Goal: Task Accomplishment & Management: Complete application form

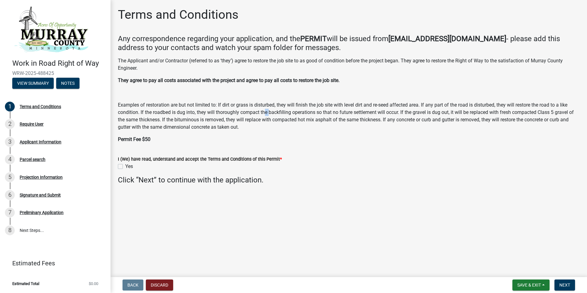
drag, startPoint x: 0, startPoint y: 0, endPoint x: 371, endPoint y: 91, distance: 381.9
click at [371, 91] on div "The Applicant and/or Contractor (referred to as ‘they’) agree to restore the jo…" at bounding box center [349, 100] width 462 height 86
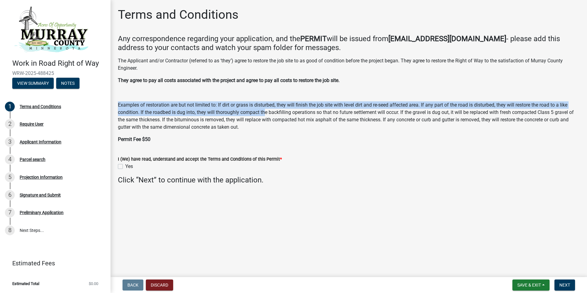
drag, startPoint x: 371, startPoint y: 91, endPoint x: 452, endPoint y: 45, distance: 93.4
click at [452, 45] on wm-data-entity-input-list "Any correspondence regarding your application, and the PERMIT will be issued fr…" at bounding box center [349, 111] width 462 height 155
click at [452, 45] on h4 "Any correspondence regarding your application, and the PERMIT will be issued fr…" at bounding box center [349, 43] width 462 height 18
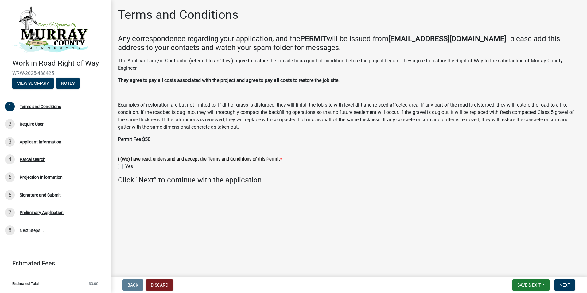
click at [125, 165] on label "Yes" at bounding box center [129, 166] width 8 height 7
click at [125, 165] on input "Yes" at bounding box center [127, 165] width 4 height 4
checkbox input "true"
click at [572, 286] on button "Next" at bounding box center [565, 284] width 21 height 11
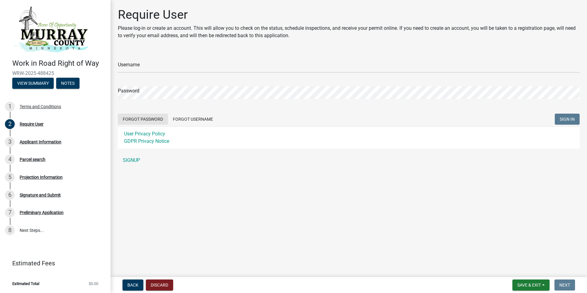
click at [137, 119] on button "Forgot Password" at bounding box center [143, 119] width 50 height 11
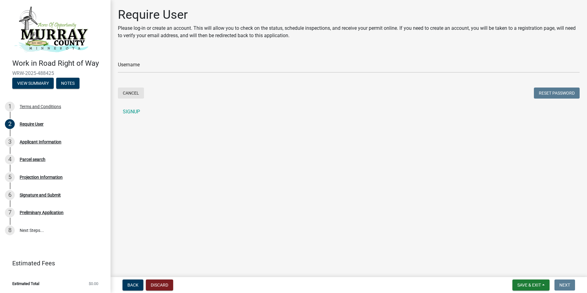
click at [129, 92] on button "Cancel" at bounding box center [131, 93] width 26 height 11
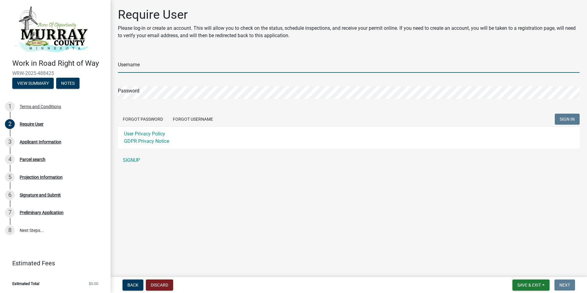
click at [143, 64] on input "Username" at bounding box center [349, 66] width 462 height 13
type input "[PERSON_NAME][EMAIL_ADDRESS][PERSON_NAME][DOMAIN_NAME]"
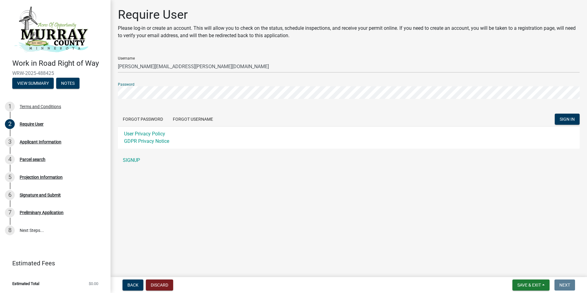
click at [555, 114] on button "SIGN IN" at bounding box center [567, 119] width 25 height 11
click at [134, 159] on link "SIGNUP" at bounding box center [349, 160] width 462 height 12
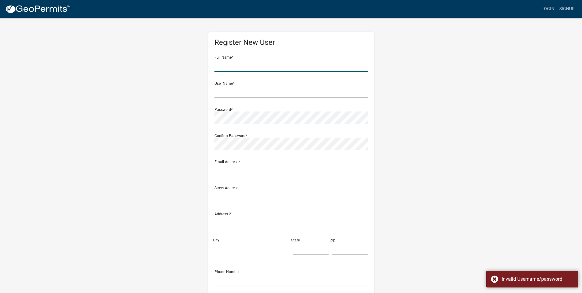
click at [234, 59] on input "text" at bounding box center [292, 65] width 154 height 13
type input "[PERSON_NAME]"
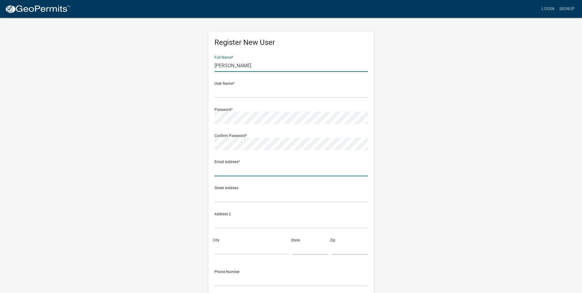
type input "wight.seth@gmail.com"
type input "[STREET_ADDRESS][PERSON_NAME]"
type input "WHITE [GEOGRAPHIC_DATA]"
type input "MN"
type input "55110"
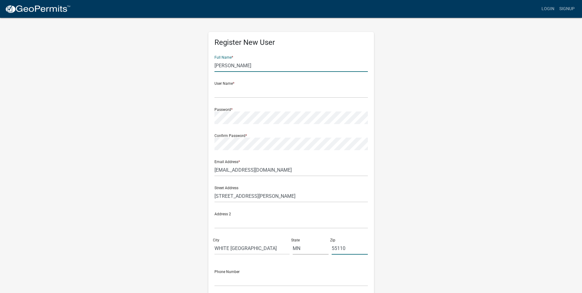
type input "6519555104"
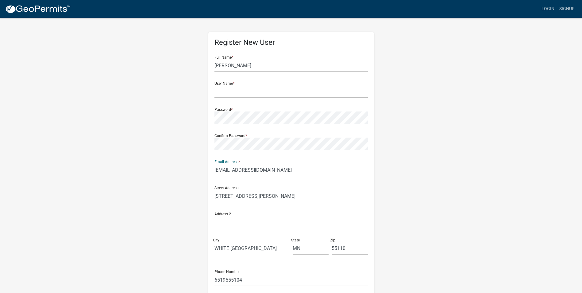
drag, startPoint x: 278, startPoint y: 172, endPoint x: 204, endPoint y: 171, distance: 74.3
click at [204, 171] on div "Register New User Full Name * Seth J wight User Name * Password * Confirm Passw…" at bounding box center [291, 181] width 175 height 329
type input "[PERSON_NAME][EMAIL_ADDRESS][PERSON_NAME][DOMAIN_NAME]"
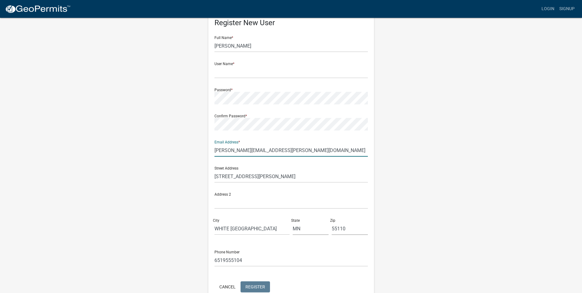
scroll to position [31, 0]
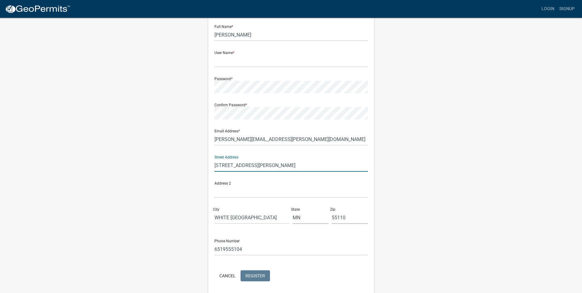
drag, startPoint x: 318, startPoint y: 167, endPoint x: 197, endPoint y: 168, distance: 120.4
click at [197, 168] on div "Register New User Full Name * Seth J wight User Name * Password * Confirm Passw…" at bounding box center [291, 150] width 350 height 329
type input "[STREET_ADDRESS]"
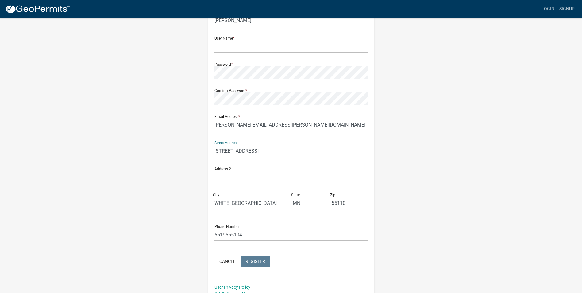
scroll to position [53, 0]
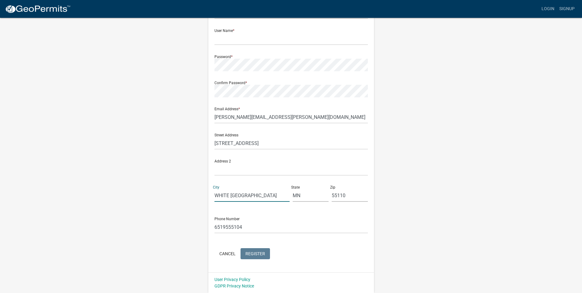
drag, startPoint x: 262, startPoint y: 197, endPoint x: 200, endPoint y: 193, distance: 61.5
click at [200, 193] on div "Register New User Full Name * Seth J wight User Name * Password * Confirm Passw…" at bounding box center [291, 128] width 350 height 329
type input "[GEOGRAPHIC_DATA]"
drag, startPoint x: 352, startPoint y: 195, endPoint x: 321, endPoint y: 193, distance: 30.5
click at [321, 193] on div "Street Address 414 Nicollet Mall, Minneapolis MN 55401 Address 2 City Minneapol…" at bounding box center [291, 167] width 157 height 78
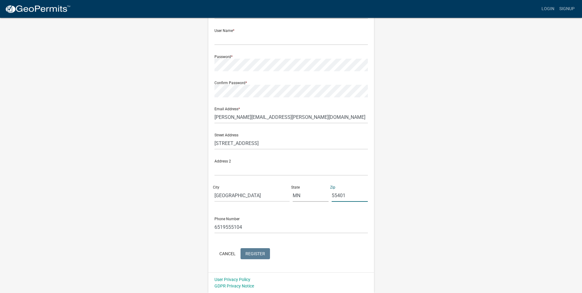
type input "55401"
click at [280, 210] on form "Full Name * Seth J wight User Name * Password * Confirm Password * Email Addres…" at bounding box center [292, 129] width 154 height 263
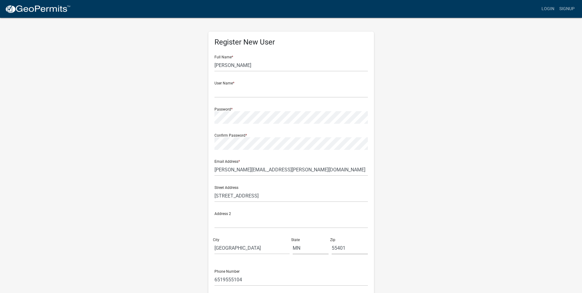
scroll to position [0, 0]
click at [254, 94] on input "text" at bounding box center [292, 91] width 154 height 13
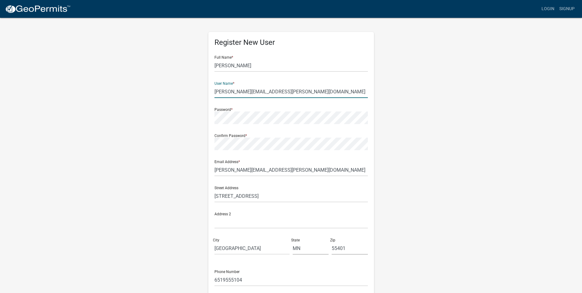
type input "[PERSON_NAME][EMAIL_ADDRESS][PERSON_NAME][DOMAIN_NAME]"
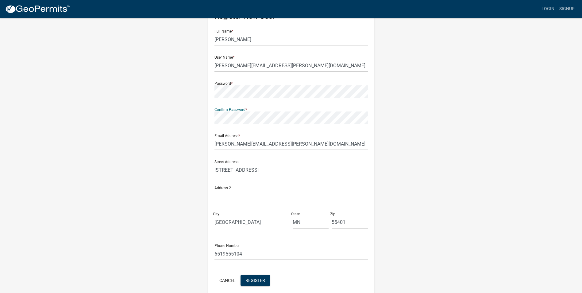
scroll to position [53, 0]
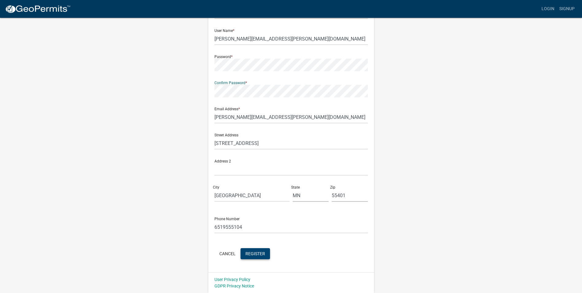
click at [259, 255] on span "Register" at bounding box center [256, 253] width 20 height 5
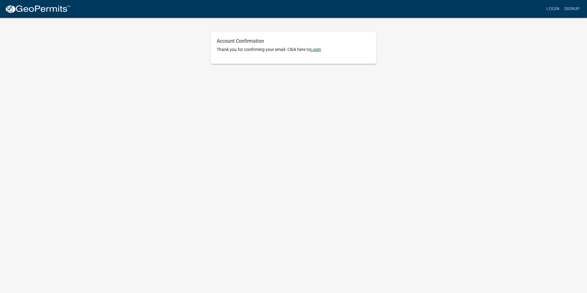
click at [319, 49] on link "Login" at bounding box center [315, 49] width 11 height 5
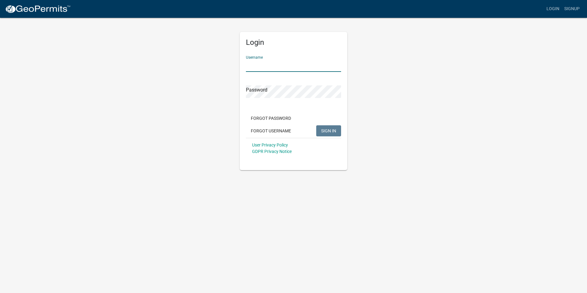
click at [302, 69] on input "Username" at bounding box center [293, 65] width 95 height 13
type input "[PERSON_NAME][EMAIL_ADDRESS][PERSON_NAME][DOMAIN_NAME]"
click at [337, 131] on button "SIGN IN" at bounding box center [328, 130] width 25 height 11
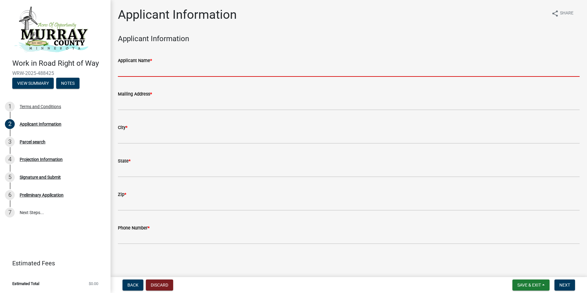
click at [160, 73] on input "Applicant Name *" at bounding box center [349, 70] width 462 height 13
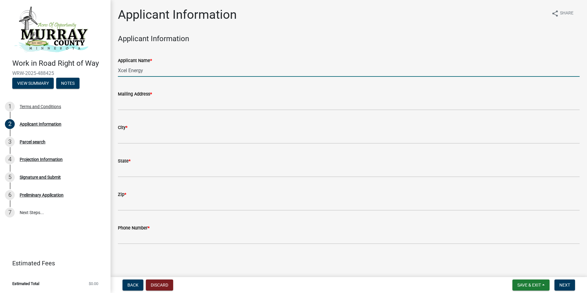
type input "Xcel Energy"
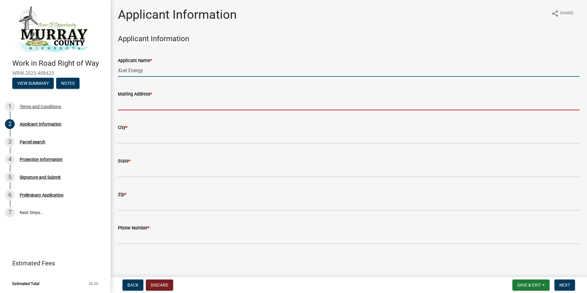
click at [159, 102] on input "Mailing Address *" at bounding box center [349, 104] width 462 height 13
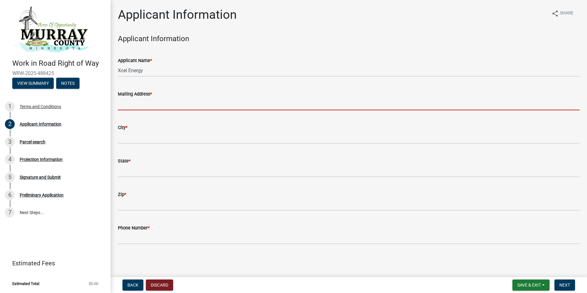
type input "[STREET_ADDRESS]"
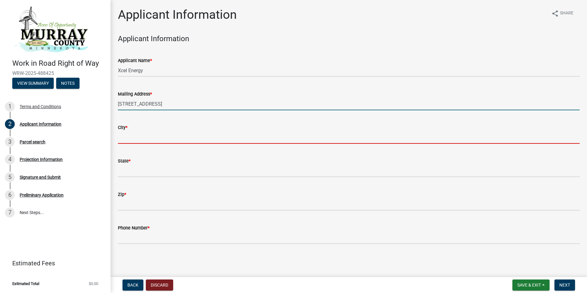
type input "[GEOGRAPHIC_DATA]"
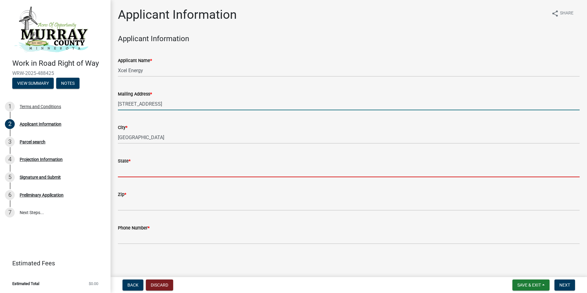
type input "MN"
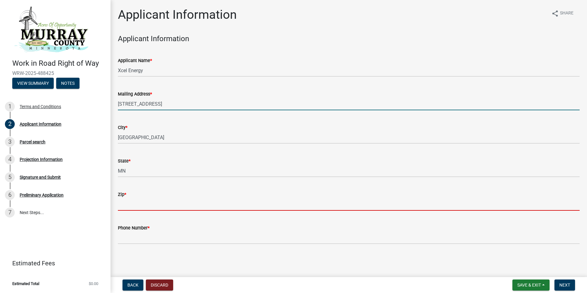
type input "55401"
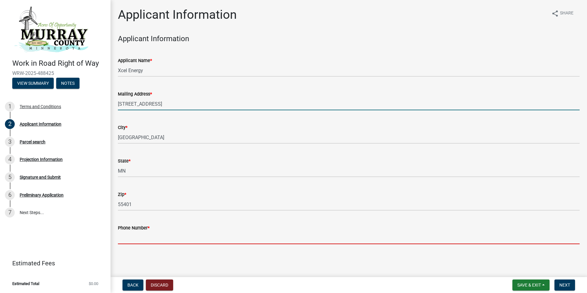
type input "6519555104"
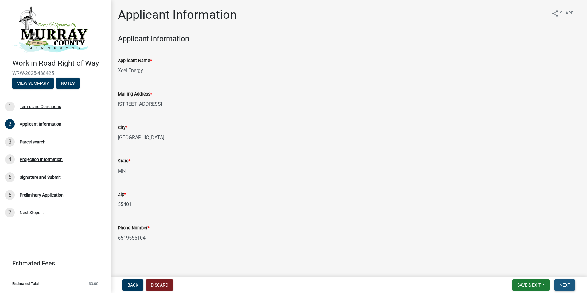
click at [565, 286] on span "Next" at bounding box center [564, 284] width 11 height 5
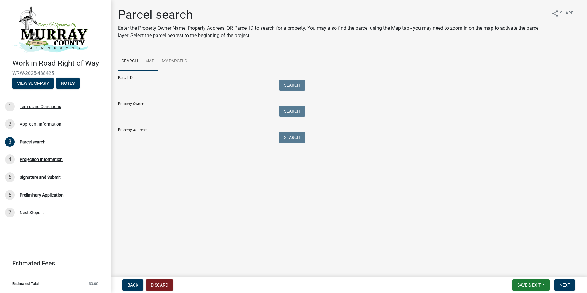
click at [153, 61] on link "Map" at bounding box center [150, 62] width 17 height 20
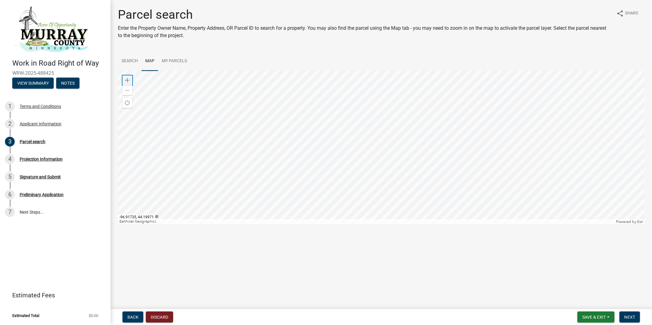
click at [127, 79] on span at bounding box center [127, 80] width 5 height 5
click at [403, 185] on div at bounding box center [381, 148] width 527 height 154
click at [127, 90] on span at bounding box center [127, 90] width 5 height 5
click at [381, 142] on div at bounding box center [381, 148] width 527 height 154
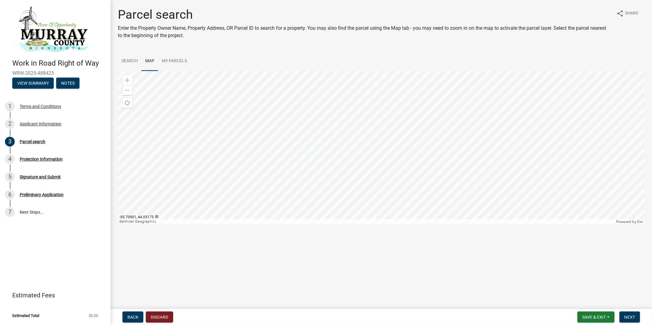
click at [392, 134] on div at bounding box center [381, 148] width 527 height 154
click at [127, 77] on div "Zoom in" at bounding box center [128, 81] width 10 height 10
click at [380, 207] on div at bounding box center [381, 148] width 527 height 154
click at [421, 95] on div at bounding box center [381, 148] width 527 height 154
click at [412, 144] on div at bounding box center [381, 148] width 527 height 154
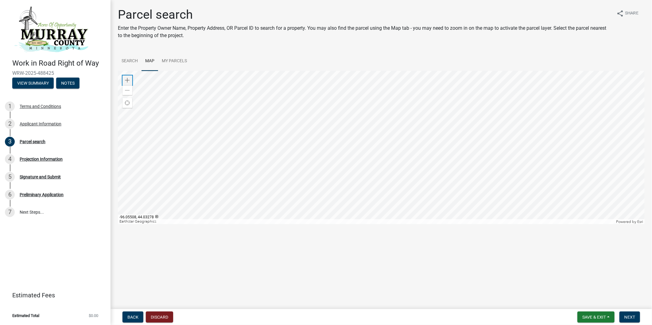
click at [129, 78] on span at bounding box center [127, 80] width 5 height 5
click at [127, 78] on span at bounding box center [127, 80] width 5 height 5
click at [124, 91] on div "Zoom out" at bounding box center [128, 90] width 10 height 10
click at [406, 115] on div at bounding box center [381, 148] width 527 height 154
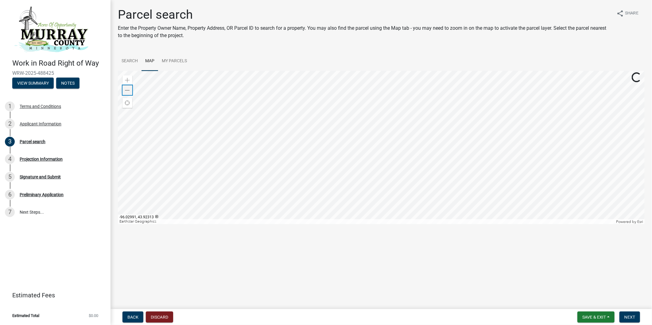
click at [128, 92] on span at bounding box center [127, 90] width 5 height 5
click at [128, 91] on span at bounding box center [127, 90] width 5 height 5
click at [460, 202] on div at bounding box center [381, 148] width 527 height 154
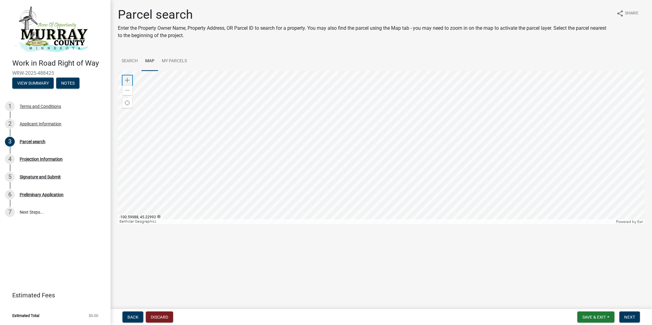
click at [126, 80] on span at bounding box center [127, 80] width 5 height 5
click at [441, 138] on div at bounding box center [381, 148] width 527 height 154
click at [129, 89] on span at bounding box center [127, 90] width 5 height 5
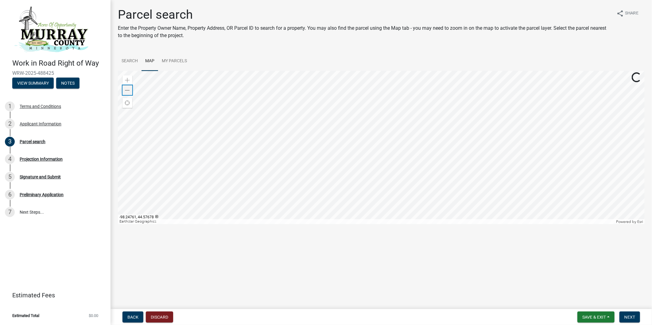
click at [129, 89] on span at bounding box center [127, 90] width 5 height 5
click at [130, 79] on span at bounding box center [127, 80] width 5 height 5
click at [129, 79] on span at bounding box center [127, 80] width 5 height 5
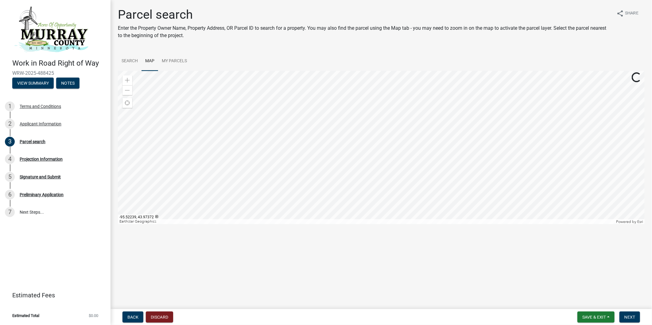
click at [410, 117] on div at bounding box center [381, 148] width 527 height 154
click at [127, 81] on span at bounding box center [127, 80] width 5 height 5
click at [127, 80] on span at bounding box center [127, 80] width 5 height 5
click at [366, 207] on div at bounding box center [381, 148] width 527 height 154
click at [427, 149] on div at bounding box center [381, 148] width 527 height 154
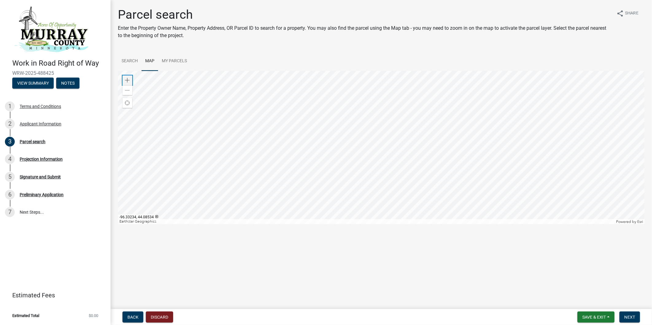
click at [128, 80] on span at bounding box center [127, 80] width 5 height 5
click at [367, 142] on div at bounding box center [381, 148] width 527 height 154
click at [128, 79] on span at bounding box center [127, 80] width 5 height 5
click at [399, 106] on div at bounding box center [381, 148] width 527 height 154
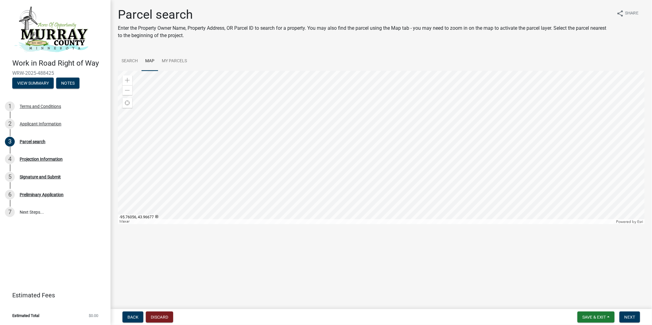
click at [383, 168] on div at bounding box center [381, 148] width 527 height 154
click at [397, 108] on div at bounding box center [381, 148] width 527 height 154
click at [415, 200] on div at bounding box center [381, 148] width 527 height 154
click at [409, 156] on div at bounding box center [381, 148] width 527 height 154
click at [401, 160] on div at bounding box center [381, 148] width 527 height 154
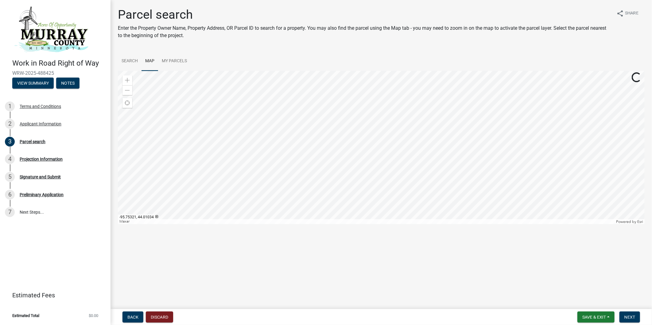
click at [414, 154] on div at bounding box center [381, 148] width 527 height 154
click at [411, 89] on div at bounding box center [381, 148] width 527 height 154
click at [401, 125] on div at bounding box center [381, 148] width 527 height 154
click at [387, 123] on div at bounding box center [381, 148] width 527 height 154
click at [393, 177] on div at bounding box center [381, 148] width 527 height 154
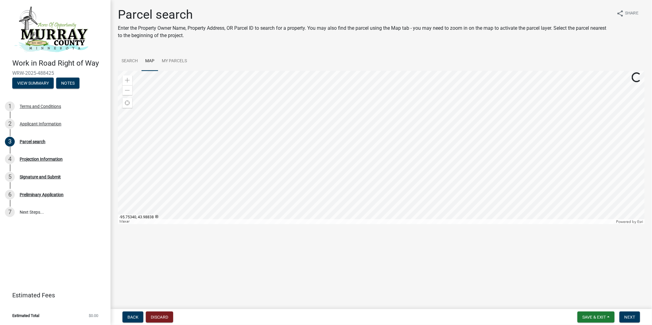
click at [390, 188] on div at bounding box center [381, 148] width 527 height 154
click at [363, 164] on div at bounding box center [381, 148] width 527 height 154
click at [381, 169] on div at bounding box center [381, 148] width 527 height 154
click at [391, 168] on div at bounding box center [381, 148] width 527 height 154
click at [386, 100] on div at bounding box center [381, 148] width 527 height 154
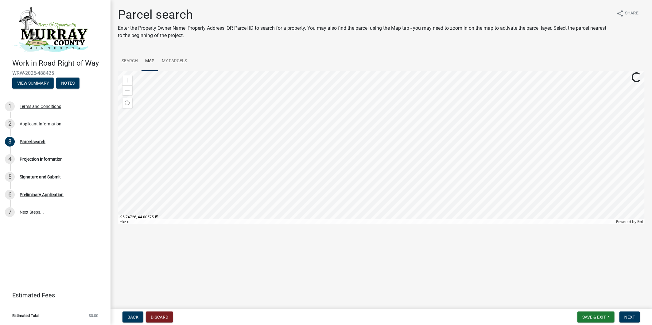
click at [399, 83] on div at bounding box center [381, 148] width 527 height 154
click at [358, 115] on div at bounding box center [381, 148] width 527 height 154
click at [127, 91] on span at bounding box center [127, 90] width 5 height 5
click at [401, 126] on div at bounding box center [381, 148] width 527 height 154
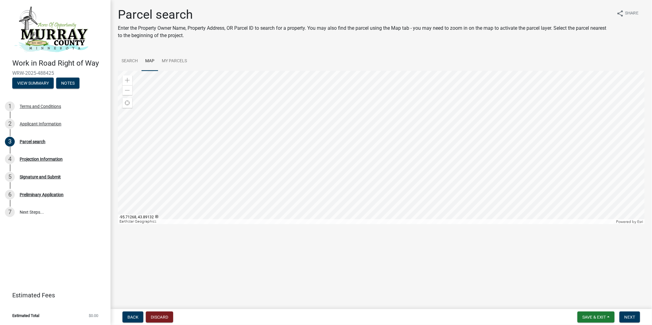
click at [395, 134] on div at bounding box center [381, 148] width 527 height 154
click at [380, 160] on div at bounding box center [381, 148] width 527 height 154
click at [384, 163] on div at bounding box center [381, 148] width 527 height 154
click at [132, 62] on link "Search" at bounding box center [130, 62] width 24 height 20
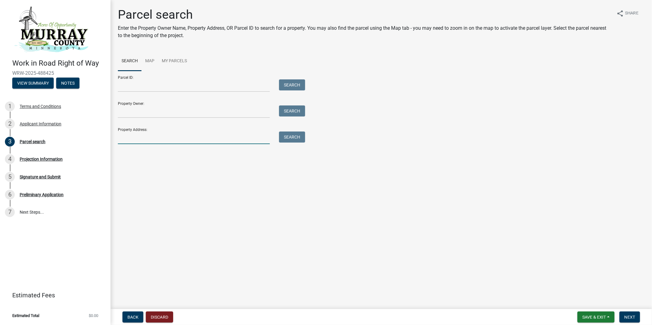
click at [154, 137] on input "Property Address:" at bounding box center [194, 138] width 152 height 13
paste input "2001 STATE HIGHWAY 30"
type input "2001 STATE HIGHWAY 30"
click at [294, 134] on button "Search" at bounding box center [292, 137] width 26 height 11
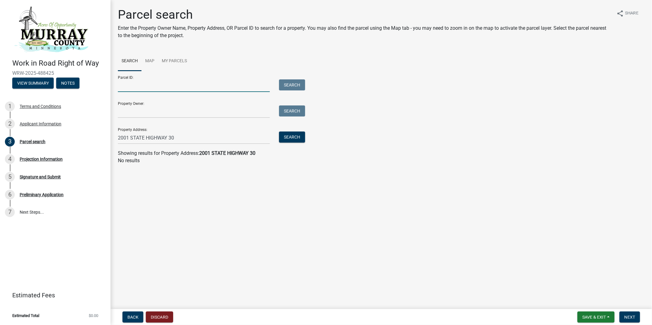
click at [158, 87] on input "Parcel ID:" at bounding box center [194, 86] width 152 height 13
paste input "[PHONE_NUMBER]"
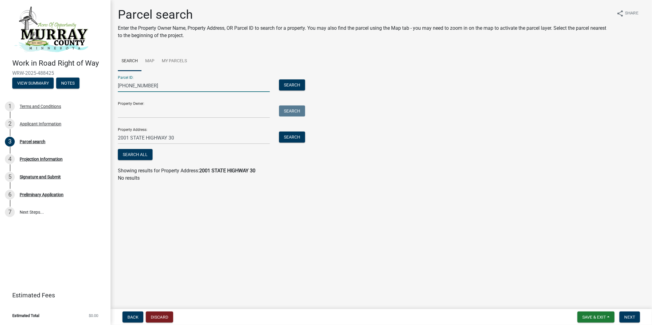
type input "[PHONE_NUMBER]"
drag, startPoint x: 181, startPoint y: 141, endPoint x: 109, endPoint y: 137, distance: 72.3
click at [109, 137] on div "Work in Road Right of Way WRW-2025-488425 View Summary Notes 1 Terms and Condit…" at bounding box center [326, 162] width 652 height 325
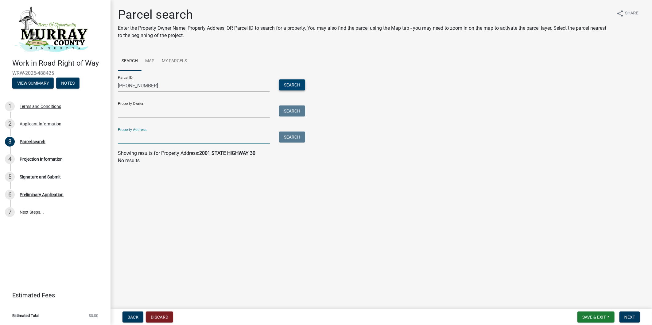
click at [292, 83] on button "Search" at bounding box center [292, 85] width 26 height 11
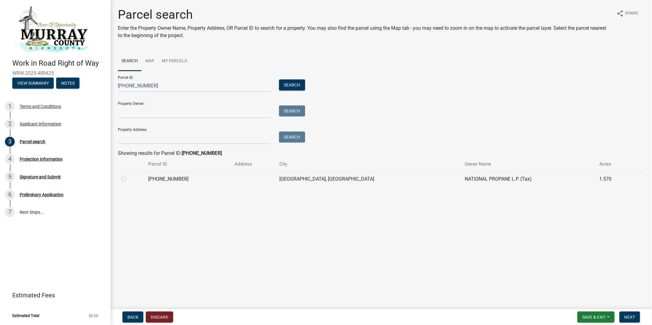
click at [129, 176] on label at bounding box center [129, 176] width 0 height 0
click at [129, 180] on input "radio" at bounding box center [131, 178] width 4 height 4
radio input "true"
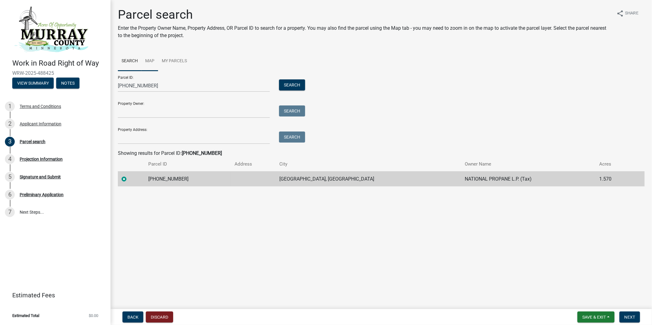
click at [148, 56] on link "Map" at bounding box center [150, 62] width 17 height 20
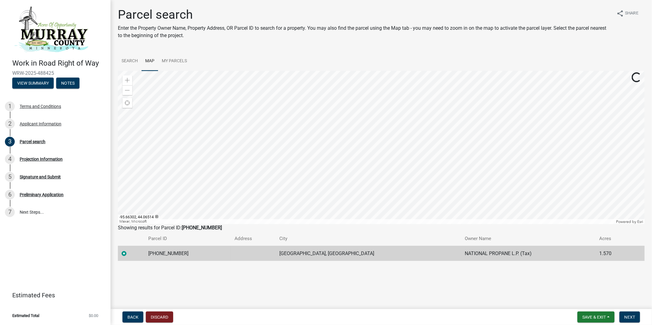
click at [396, 139] on div at bounding box center [381, 148] width 527 height 154
click at [128, 93] on span at bounding box center [127, 90] width 5 height 5
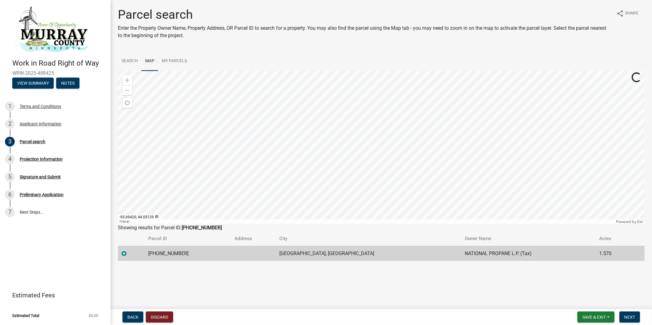
click at [129, 250] on label at bounding box center [129, 250] width 0 height 0
click at [129, 254] on input "radio" at bounding box center [131, 252] width 4 height 4
click at [376, 170] on div at bounding box center [381, 148] width 527 height 154
click at [125, 79] on span at bounding box center [127, 80] width 5 height 5
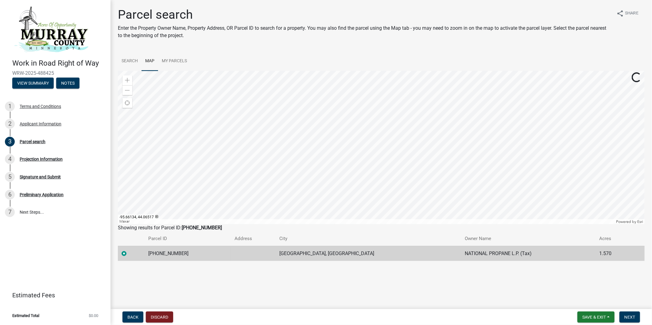
click at [363, 166] on div at bounding box center [381, 148] width 527 height 154
click at [405, 83] on div at bounding box center [381, 148] width 527 height 154
click at [390, 146] on div at bounding box center [381, 148] width 527 height 154
click at [128, 60] on link "Search" at bounding box center [130, 62] width 24 height 20
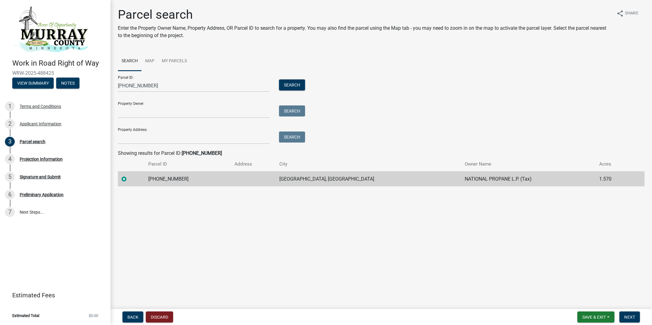
click at [129, 176] on label at bounding box center [129, 176] width 0 height 0
click at [129, 180] on input "radio" at bounding box center [131, 178] width 4 height 4
click at [169, 293] on button "Discard" at bounding box center [159, 317] width 27 height 11
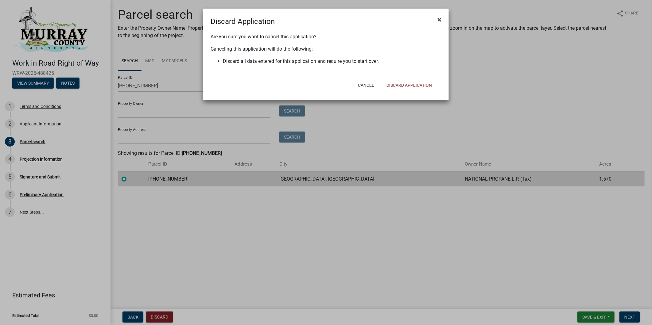
click at [438, 20] on span "×" at bounding box center [440, 19] width 4 height 9
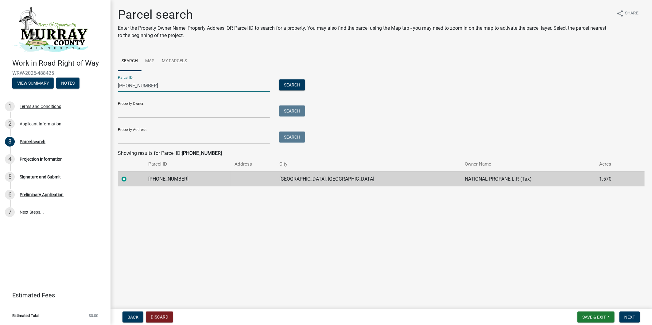
drag, startPoint x: 190, startPoint y: 82, endPoint x: 82, endPoint y: 76, distance: 108.2
click at [82, 76] on div "Work in Road Right of Way WRW-2025-488425 View Summary Notes 1 Terms and Condit…" at bounding box center [326, 162] width 652 height 325
click at [263, 261] on main "Parcel search Enter the Property Owner Name, Property Address, OR Parcel ID to …" at bounding box center [382, 153] width 542 height 307
click at [129, 176] on label at bounding box center [129, 176] width 0 height 0
click at [129, 180] on input "radio" at bounding box center [131, 178] width 4 height 4
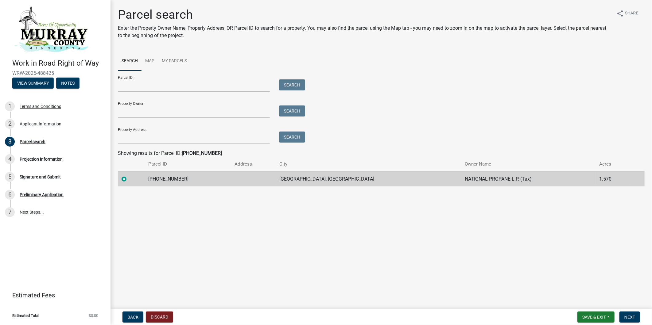
click at [129, 176] on label at bounding box center [129, 176] width 0 height 0
click at [129, 180] on input "radio" at bounding box center [131, 178] width 4 height 4
click at [129, 176] on label at bounding box center [129, 176] width 0 height 0
click at [129, 180] on input "radio" at bounding box center [131, 178] width 4 height 4
click at [129, 176] on label at bounding box center [129, 176] width 0 height 0
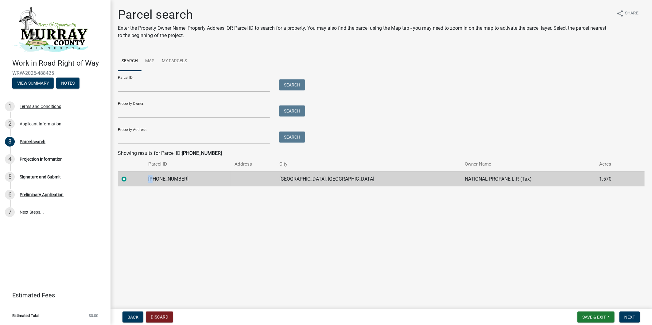
click at [129, 180] on input "radio" at bounding box center [131, 178] width 4 height 4
drag, startPoint x: 123, startPoint y: 180, endPoint x: 339, endPoint y: 234, distance: 222.1
click at [339, 234] on main "Parcel search Enter the Property Owner Name, Property Address, OR Parcel ID to …" at bounding box center [382, 153] width 542 height 307
drag, startPoint x: 127, startPoint y: 179, endPoint x: 127, endPoint y: 187, distance: 7.4
click at [127, 186] on td at bounding box center [131, 179] width 27 height 15
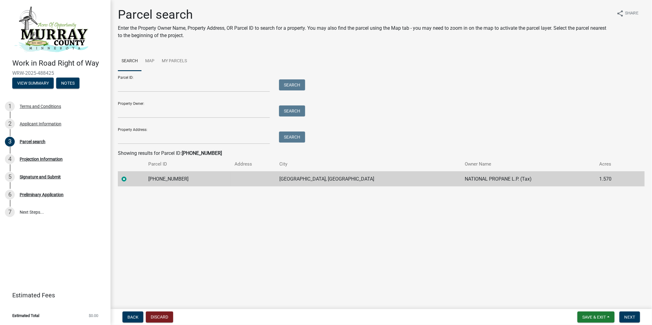
click at [129, 176] on label at bounding box center [129, 176] width 0 height 0
click at [129, 180] on input "radio" at bounding box center [131, 178] width 4 height 4
click at [152, 60] on link "Map" at bounding box center [150, 62] width 17 height 20
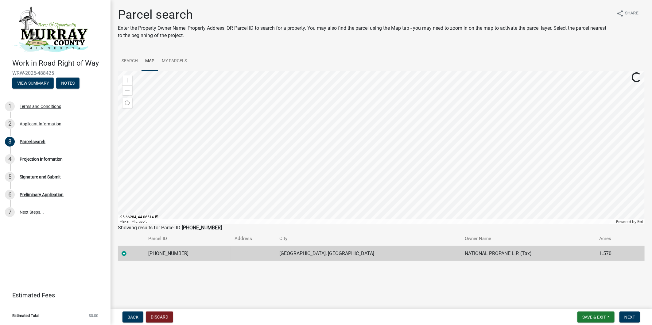
click at [428, 144] on div at bounding box center [381, 148] width 527 height 154
click at [126, 90] on span at bounding box center [127, 90] width 5 height 5
click at [422, 123] on div at bounding box center [381, 148] width 527 height 154
click at [126, 91] on span at bounding box center [127, 90] width 5 height 5
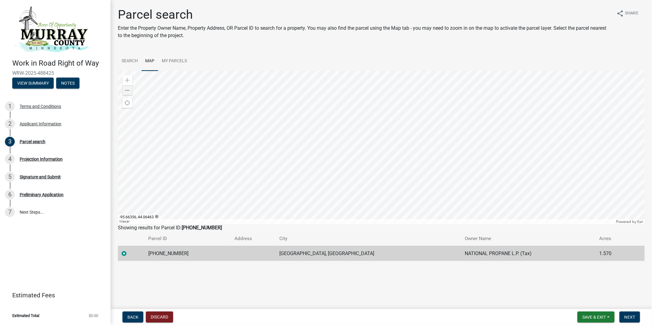
click at [381, 121] on div at bounding box center [381, 148] width 527 height 154
click at [380, 133] on div at bounding box center [381, 148] width 527 height 154
click at [179, 60] on link "My Parcels" at bounding box center [174, 62] width 33 height 20
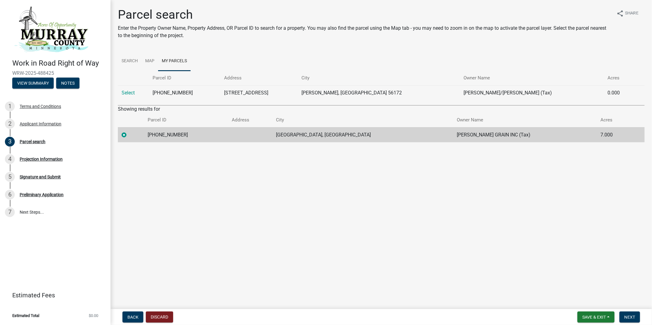
click at [129, 131] on label at bounding box center [129, 131] width 0 height 0
click at [129, 135] on input "radio" at bounding box center [131, 133] width 4 height 4
click at [152, 59] on link "Map" at bounding box center [150, 62] width 17 height 20
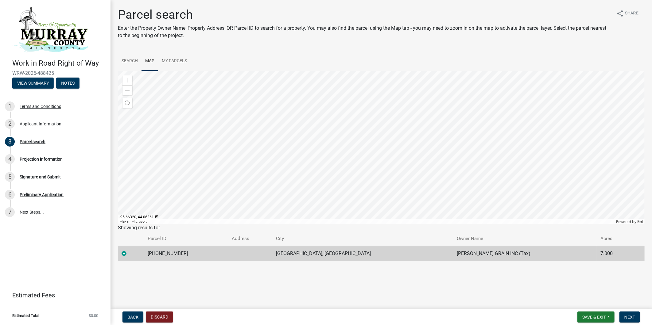
click at [366, 149] on div at bounding box center [381, 148] width 527 height 154
click at [127, 90] on span at bounding box center [127, 90] width 5 height 5
click at [389, 170] on div at bounding box center [381, 148] width 527 height 154
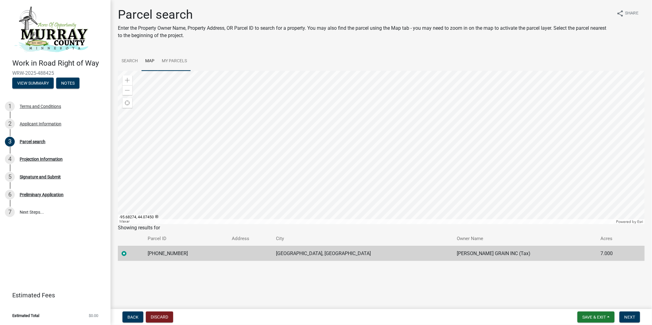
click at [186, 57] on link "My Parcels" at bounding box center [174, 62] width 33 height 20
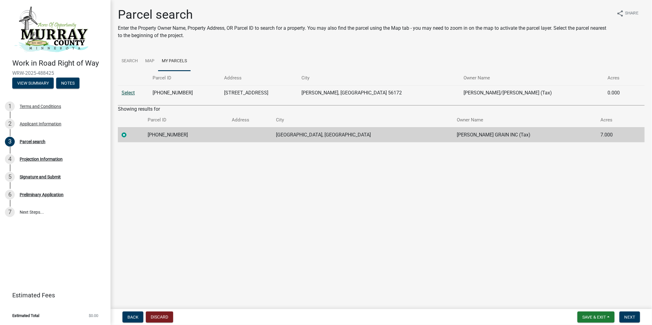
click at [128, 92] on link "Select" at bounding box center [128, 93] width 13 height 6
radio input "false"
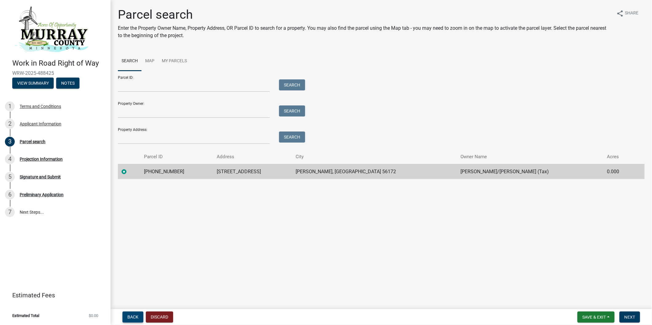
click at [137, 293] on span "Back" at bounding box center [132, 317] width 11 height 5
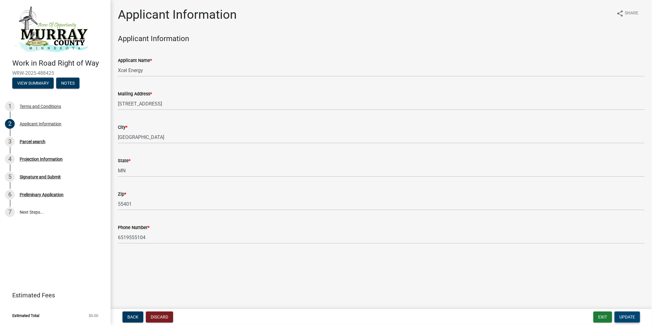
click at [587, 293] on span "Update" at bounding box center [628, 317] width 16 height 5
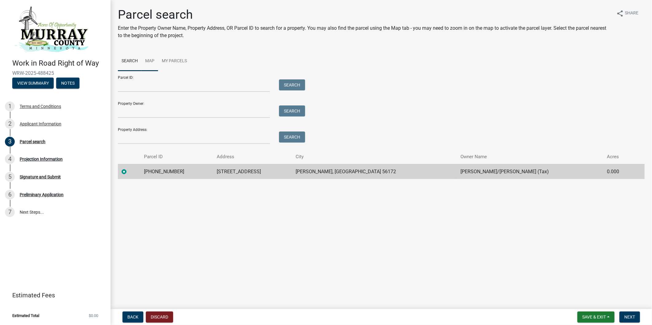
click at [155, 58] on link "Map" at bounding box center [150, 62] width 17 height 20
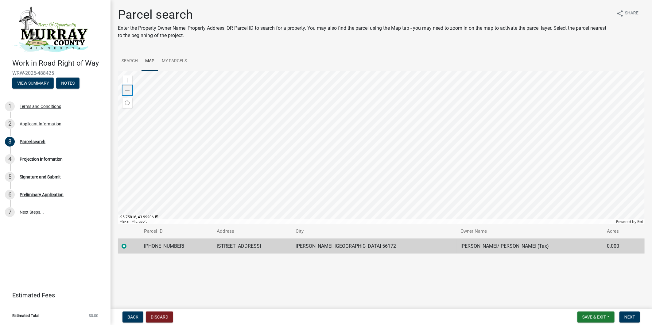
click at [127, 90] on span at bounding box center [127, 90] width 5 height 5
click at [126, 90] on span at bounding box center [127, 90] width 5 height 5
click at [166, 293] on button "Discard" at bounding box center [159, 317] width 27 height 11
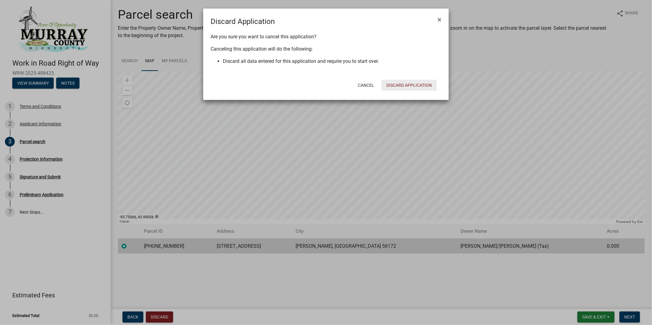
click at [408, 85] on button "Discard Application" at bounding box center [409, 85] width 55 height 11
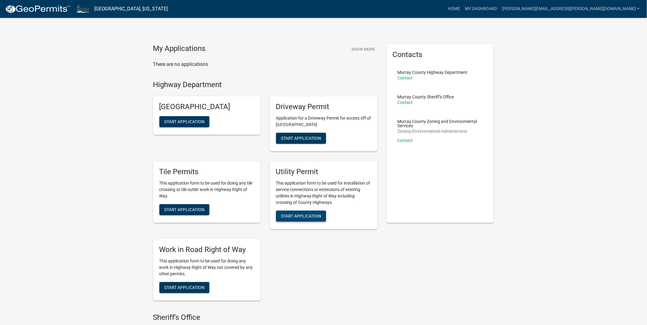
click at [315, 218] on span "Start Application" at bounding box center [301, 216] width 40 height 5
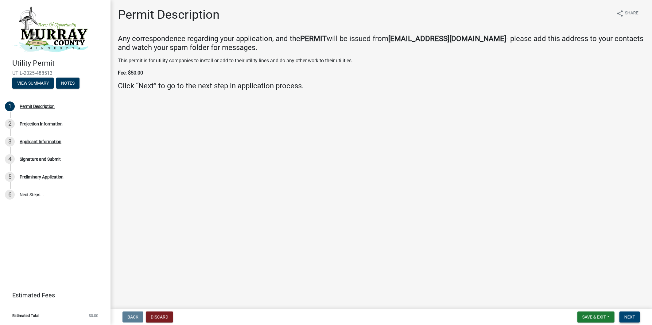
click at [587, 293] on span "Next" at bounding box center [630, 317] width 11 height 5
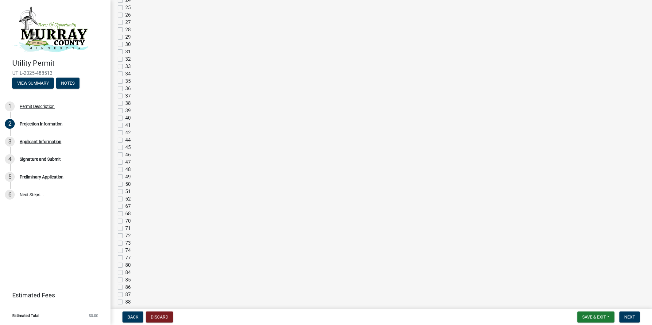
scroll to position [273, 0]
click at [125, 97] on label "38" at bounding box center [128, 95] width 6 height 7
click at [125, 96] on input "38" at bounding box center [127, 94] width 4 height 4
checkbox input "true"
checkbox input "false"
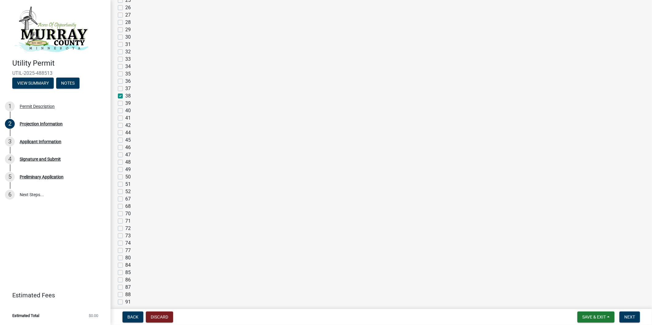
checkbox input "false"
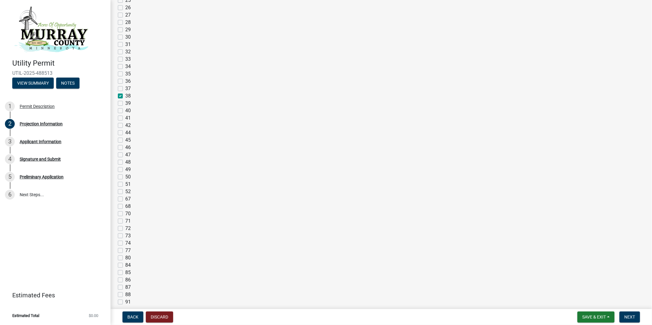
checkbox input "false"
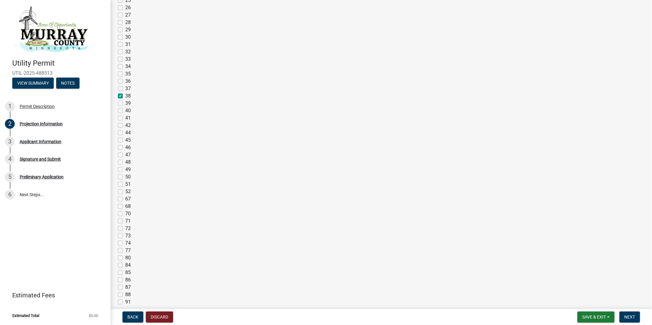
checkbox input "false"
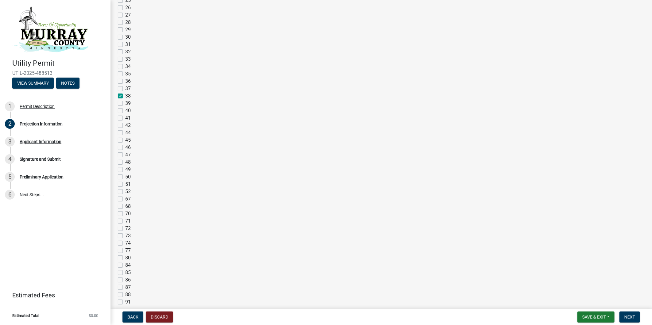
checkbox input "false"
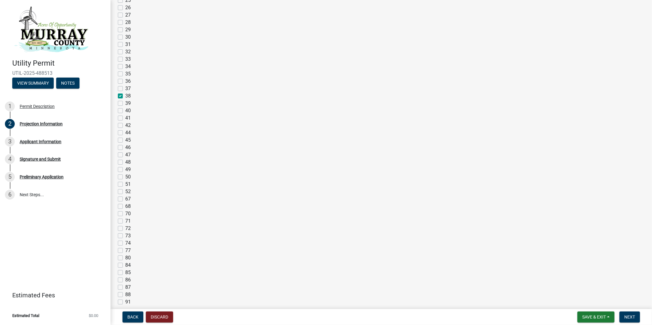
checkbox input "false"
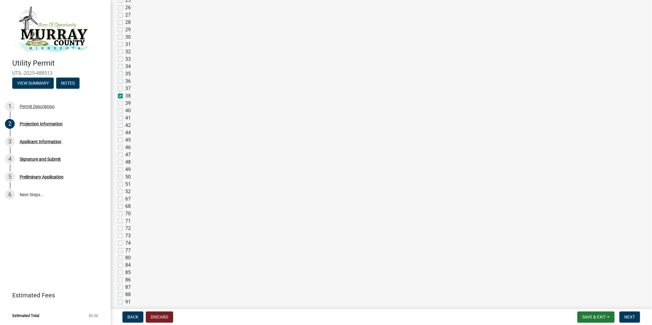
checkbox input "false"
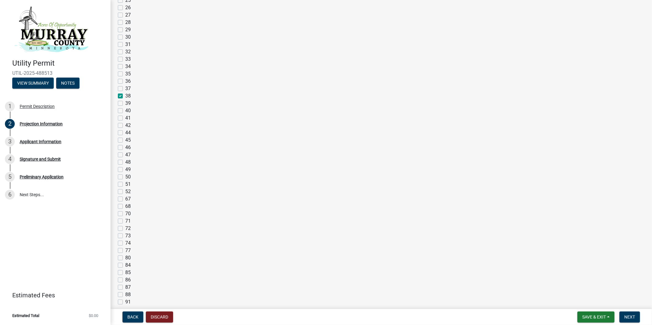
checkbox input "false"
checkbox input "true"
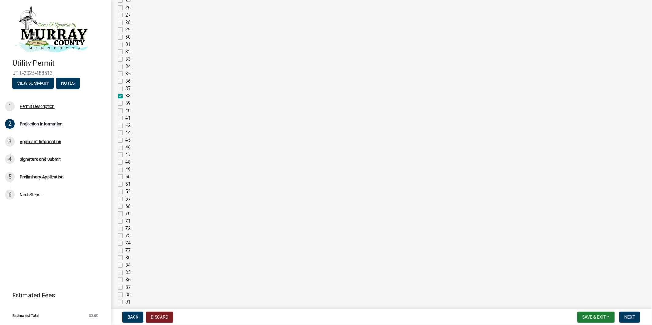
checkbox input "false"
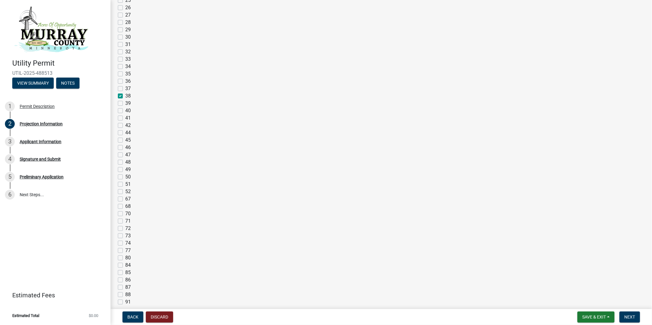
checkbox input "false"
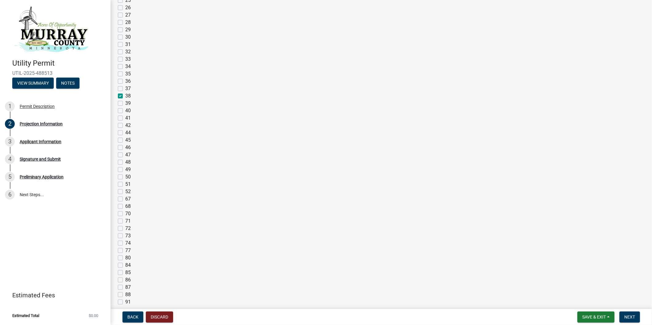
checkbox input "false"
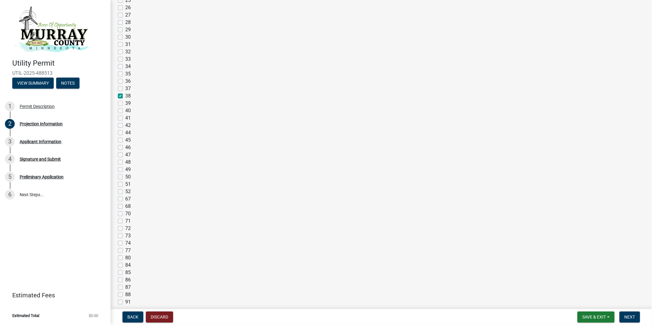
checkbox input "false"
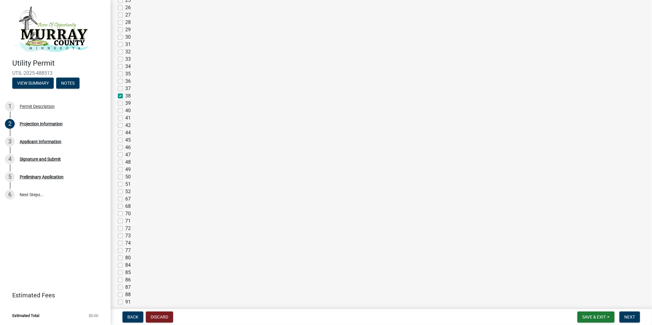
checkbox input "false"
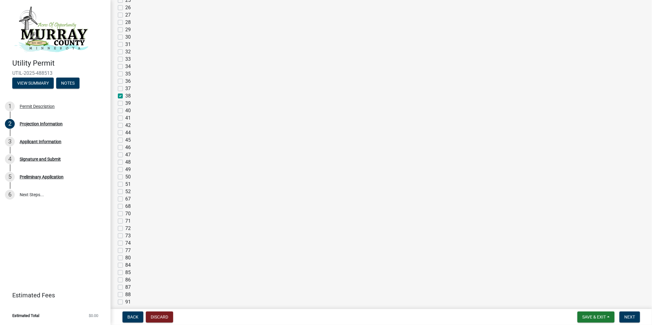
checkbox input "false"
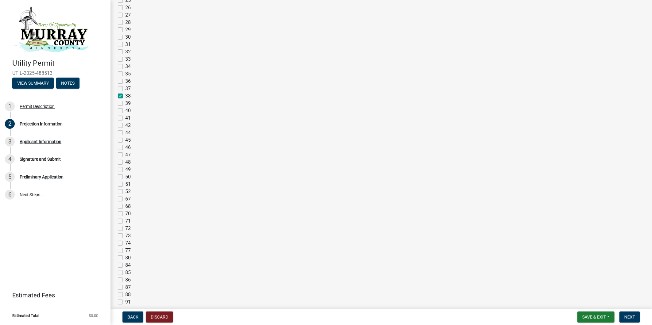
checkbox input "false"
click at [587, 293] on span "Next" at bounding box center [630, 317] width 11 height 5
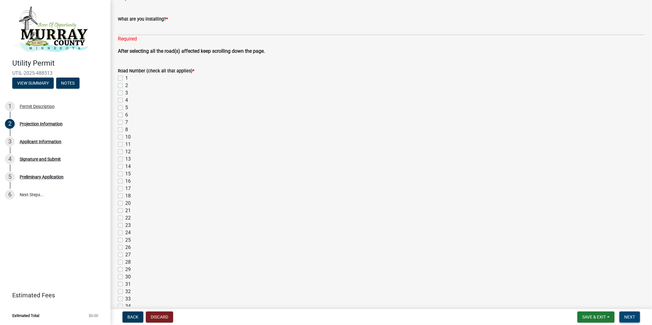
scroll to position [0, 0]
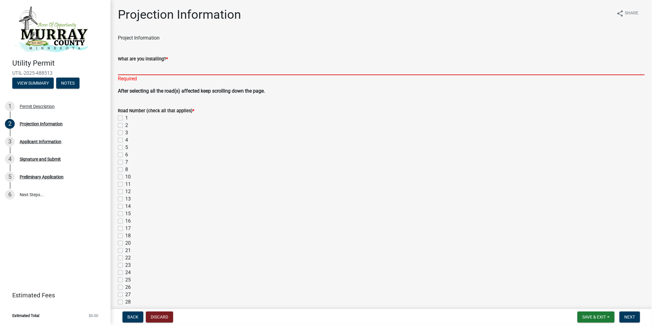
click at [154, 66] on input "What are you installing? *" at bounding box center [381, 69] width 527 height 13
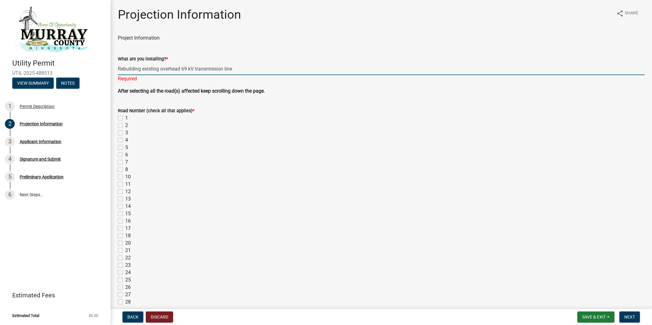
type input "Rebuilding existing overhead 69 kV transmission line"
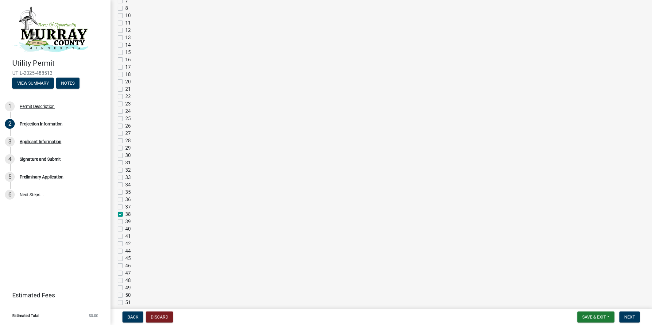
scroll to position [170, 0]
click at [587, 293] on span "Next" at bounding box center [630, 317] width 11 height 5
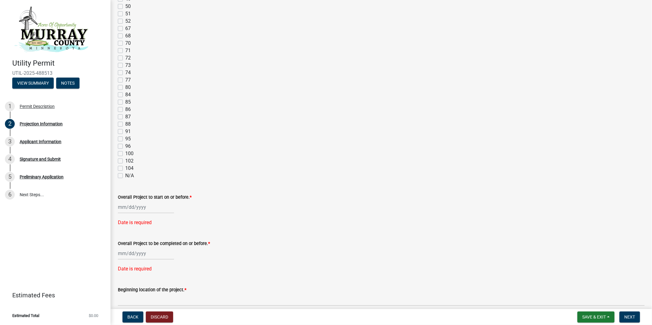
click at [138, 206] on div at bounding box center [146, 207] width 56 height 13
select select "10"
select select "2025"
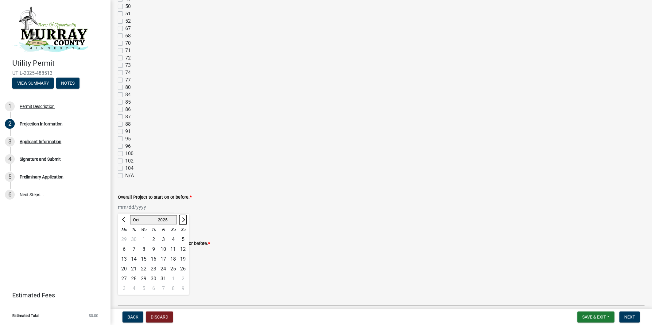
click at [182, 221] on span "Next month" at bounding box center [183, 220] width 5 height 5
select select "12"
click at [124, 237] on div "1" at bounding box center [124, 240] width 10 height 10
type input "[DATE]"
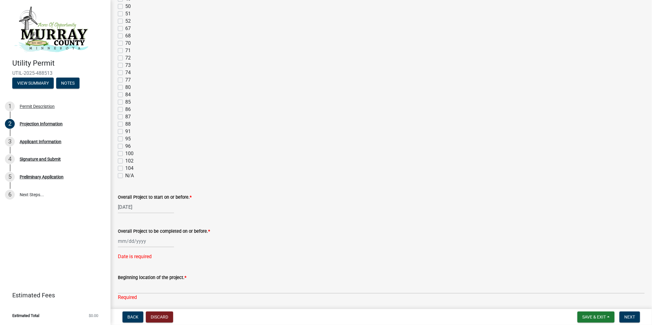
click at [150, 238] on div at bounding box center [146, 241] width 56 height 13
select select "10"
select select "2025"
click at [184, 159] on span "Next month" at bounding box center [183, 159] width 5 height 5
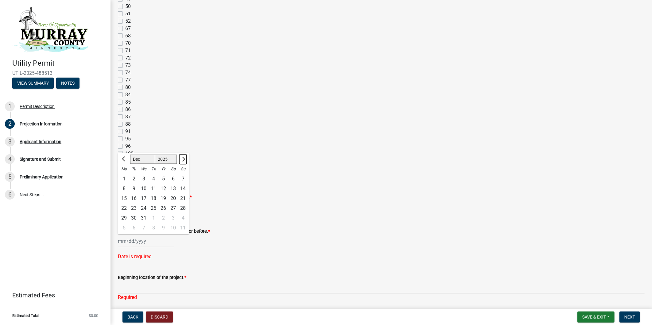
click at [184, 159] on span "Next month" at bounding box center [183, 159] width 5 height 5
select select "1"
click at [184, 159] on span "Next month" at bounding box center [183, 159] width 5 height 5
select select "2026"
select select "2"
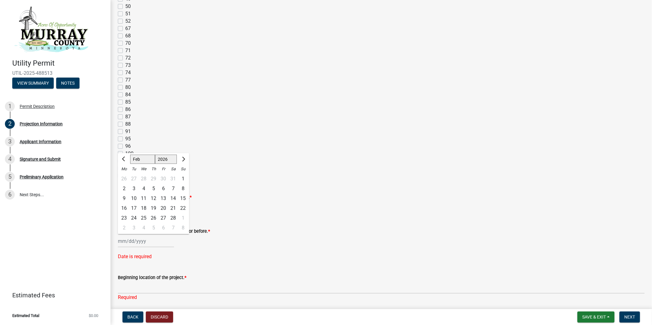
click at [280, 226] on div "Overall Project to be completed on or before. * [PERSON_NAME] Apr [PERSON_NAME]…" at bounding box center [381, 233] width 527 height 29
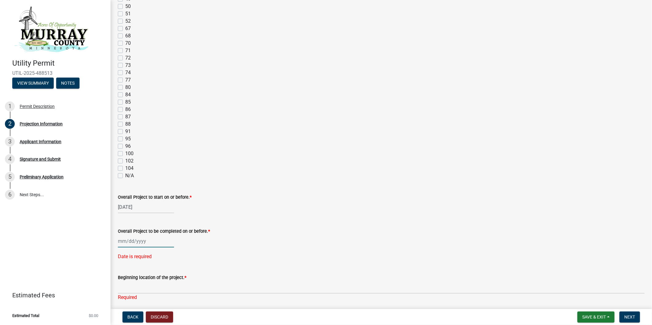
click at [146, 241] on div at bounding box center [146, 241] width 56 height 13
select select "10"
select select "2025"
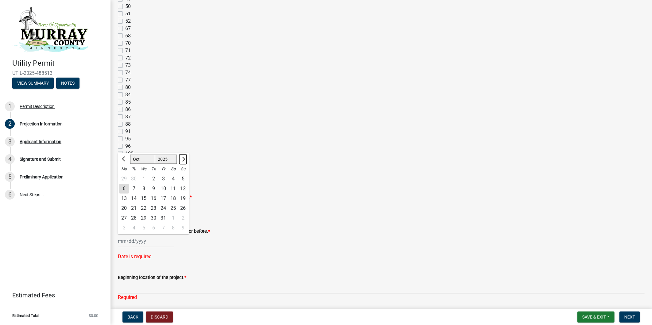
click at [183, 159] on span "Next month" at bounding box center [183, 159] width 5 height 5
select select "1"
select select "2026"
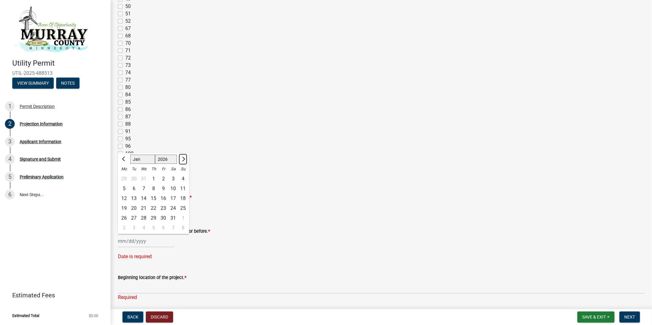
click at [183, 159] on span "Next month" at bounding box center [183, 159] width 5 height 5
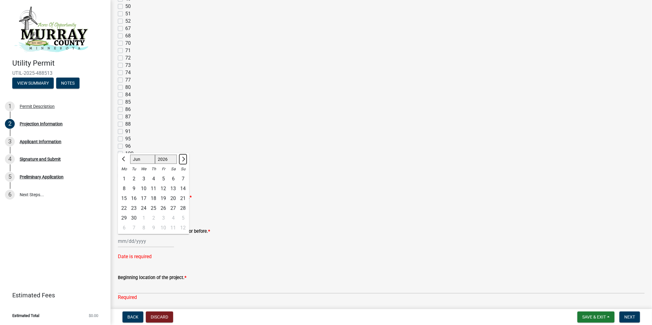
click at [183, 159] on span "Next month" at bounding box center [183, 159] width 5 height 5
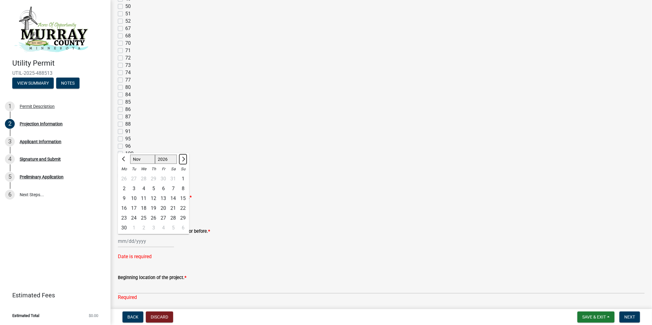
click at [183, 159] on span "Next month" at bounding box center [183, 159] width 5 height 5
select select "12"
click at [155, 218] on div "31" at bounding box center [154, 219] width 10 height 10
type input "[DATE]"
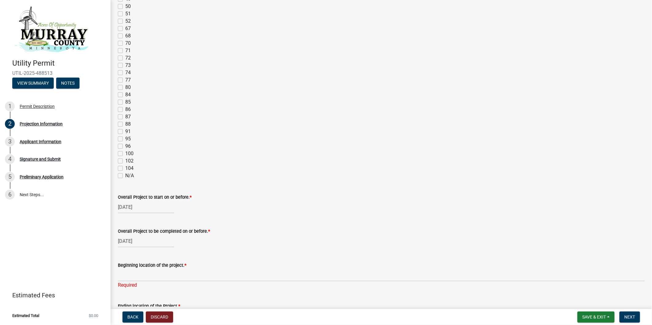
click at [261, 242] on div "[DATE]" at bounding box center [381, 241] width 527 height 13
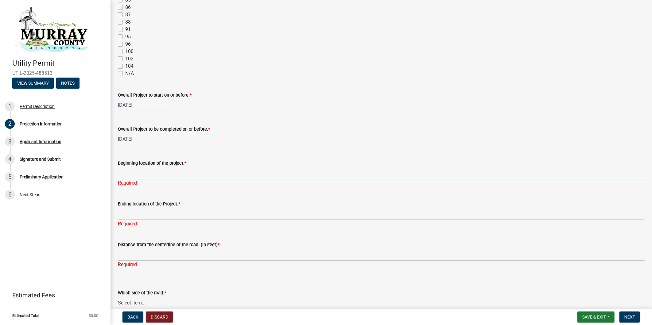
click at [148, 173] on input "Beginning location of the project. *" at bounding box center [381, 173] width 527 height 13
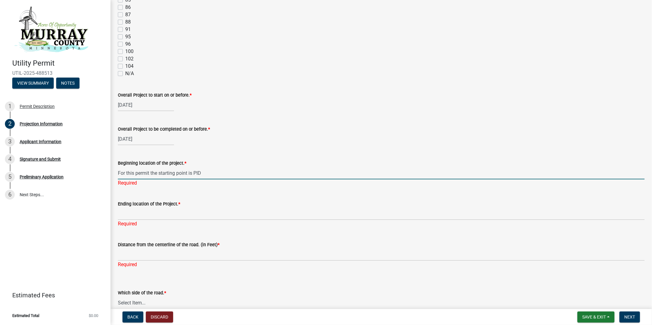
paste input "[PHONE_NUMBER]"
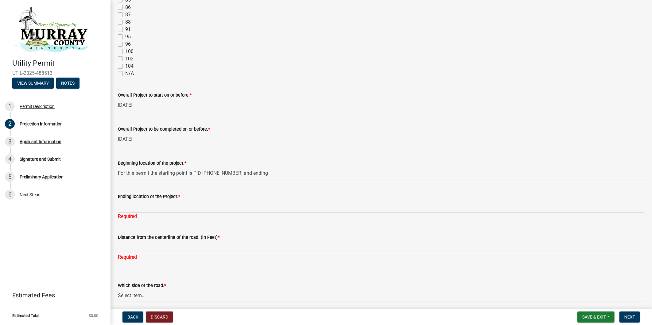
drag, startPoint x: 264, startPoint y: 172, endPoint x: 261, endPoint y: 172, distance: 3.4
click at [261, 172] on input "For this permit the starting point is PID [PHONE_NUMBER] and ending" at bounding box center [381, 173] width 527 height 13
type input "For this permit the starting point is PID [PHONE_NUMBER]"
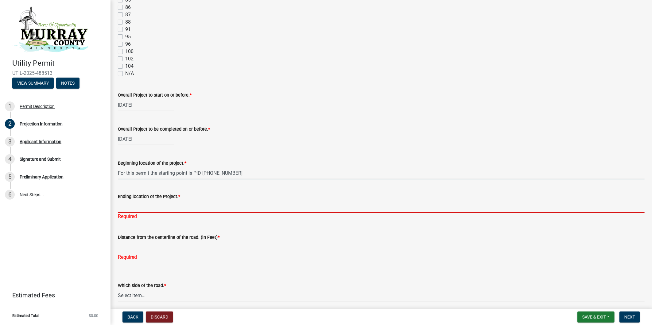
click at [153, 207] on input "Ending location of the Project. *" at bounding box center [381, 207] width 527 height 13
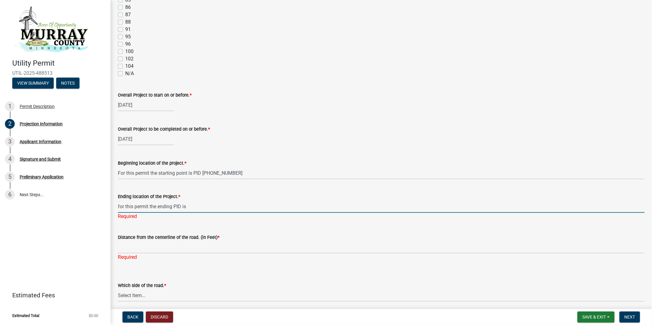
paste input "[PHONE_NUMBER]"
type input "for this permit the ending PID is [PHONE_NUMBER]"
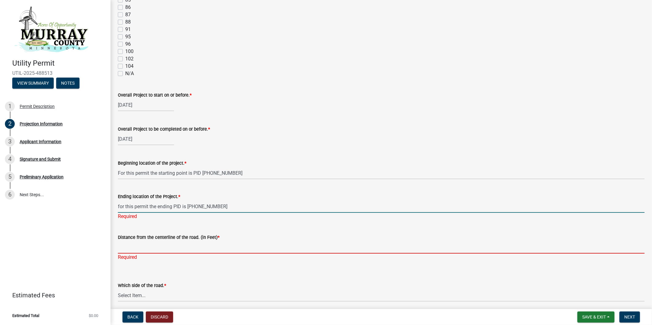
click at [191, 248] on div "Distance from the centerline of the road. (in Feet) * Required" at bounding box center [381, 243] width 527 height 36
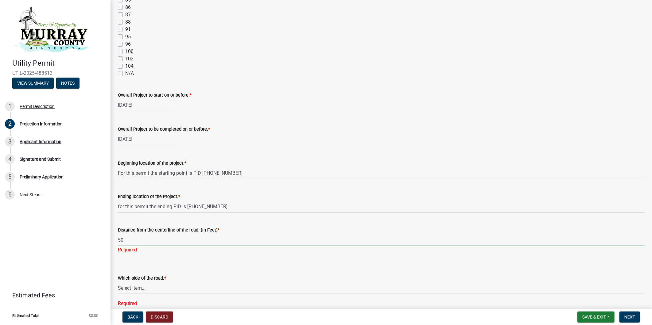
type input "50"
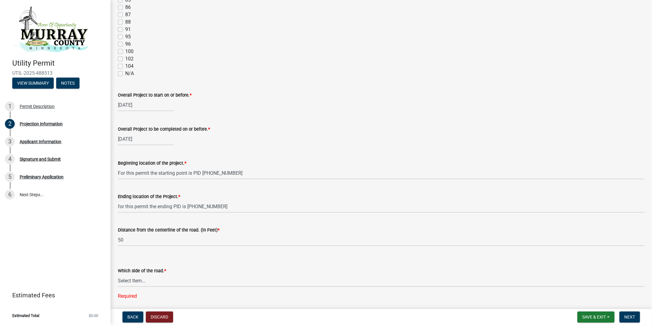
click at [226, 267] on form "Which side of the road. * Select Item... [GEOGRAPHIC_DATA]" at bounding box center [381, 273] width 527 height 27
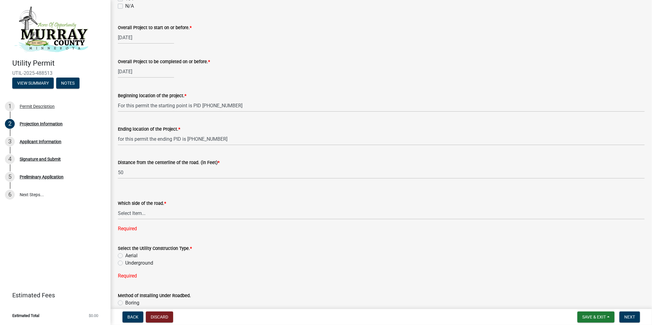
scroll to position [614, 0]
click at [155, 212] on select "Select Item... [GEOGRAPHIC_DATA]" at bounding box center [381, 212] width 527 height 13
click at [170, 210] on select "Select Item... [GEOGRAPHIC_DATA]" at bounding box center [381, 212] width 527 height 13
click at [159, 213] on select "Select Item... [GEOGRAPHIC_DATA]" at bounding box center [381, 212] width 527 height 13
click at [118, 206] on select "Select Item... [GEOGRAPHIC_DATA]" at bounding box center [381, 212] width 527 height 13
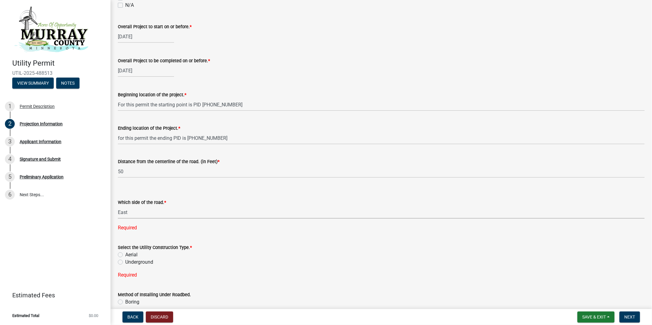
select select "053a6b76-004b-401b-adc7-867b52a9e6e7"
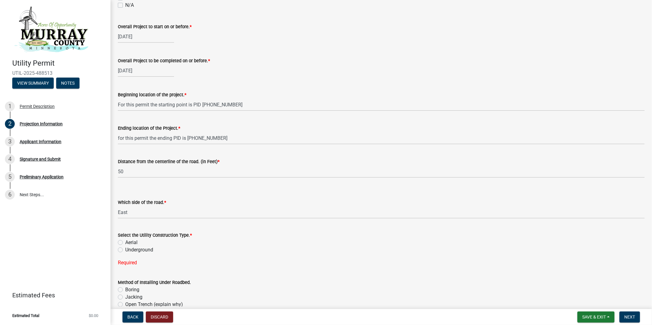
click at [125, 244] on label "Aerial" at bounding box center [131, 242] width 12 height 7
click at [125, 243] on input "Aerial" at bounding box center [127, 241] width 4 height 4
radio input "true"
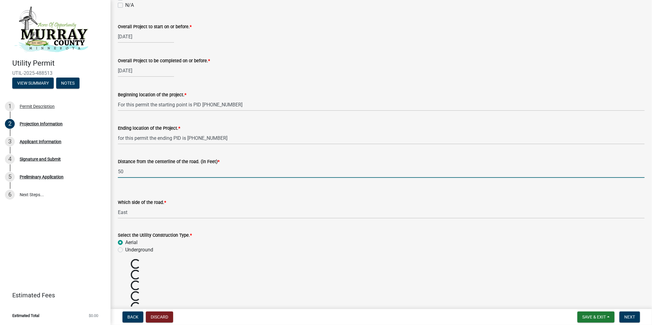
click at [155, 170] on input "50" at bounding box center [381, 171] width 527 height 13
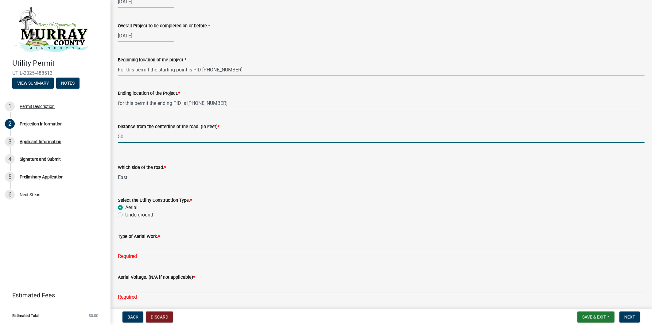
scroll to position [716, 0]
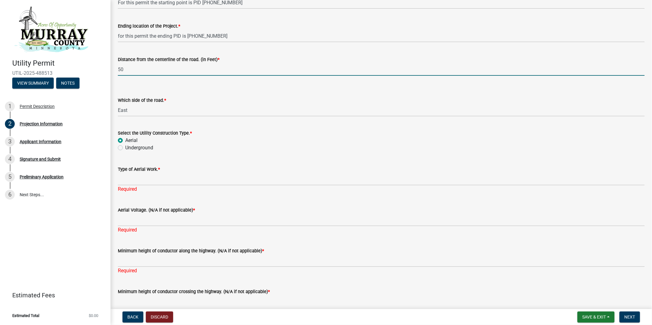
type input "50"
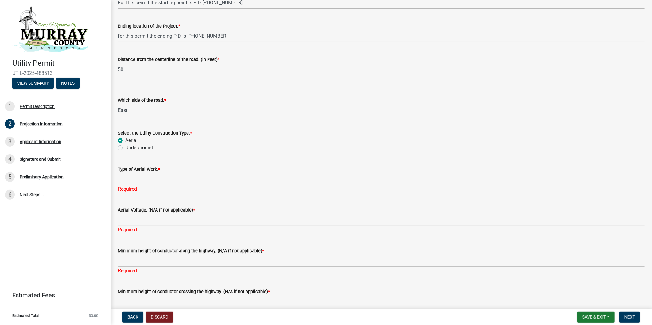
click at [149, 177] on input "Type of Aerial Work. *" at bounding box center [381, 179] width 527 height 13
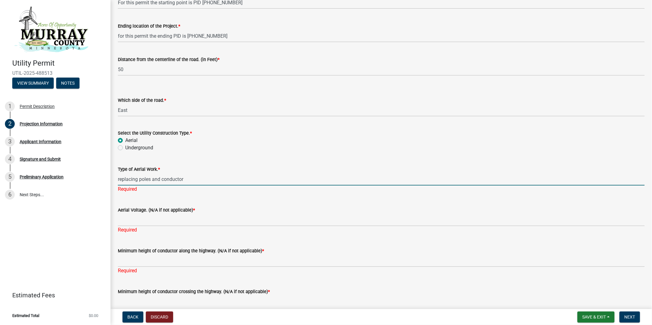
click at [138, 178] on input "replacing poles and conductor" at bounding box center [381, 179] width 527 height 13
type input "replacing existing poles and conductor"
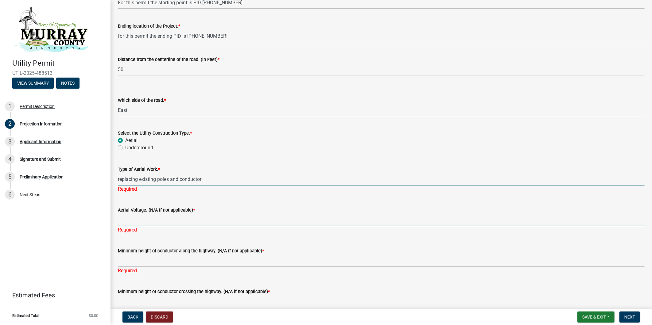
click at [161, 219] on div "Aerial Voltage. (N/A if not applicable) * Required" at bounding box center [381, 216] width 527 height 36
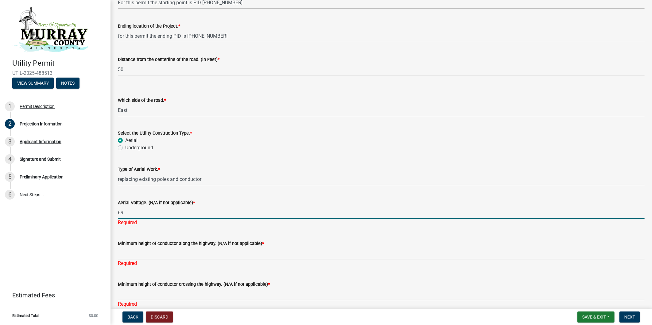
type input "69"
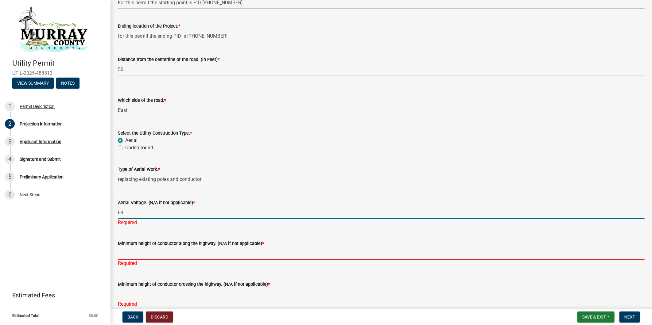
click at [173, 250] on input "Minimum height of conductor along the highway. (N/A if not applicable) *" at bounding box center [381, 253] width 527 height 13
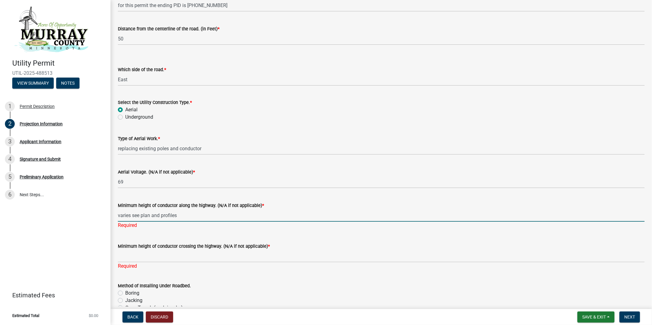
scroll to position [785, 0]
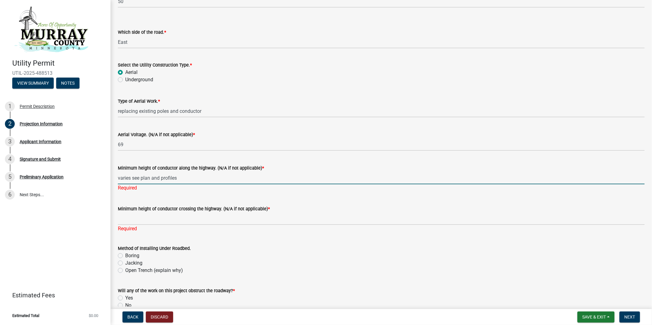
type input "varies see plan and profiles"
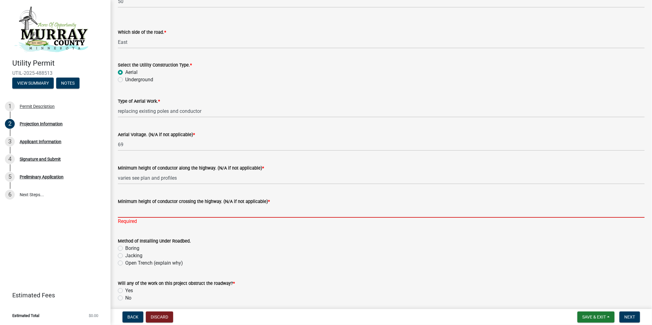
click at [161, 217] on div "Minimum height of conductor crossing the highway. (N/A if not applicable) * Req…" at bounding box center [381, 207] width 527 height 36
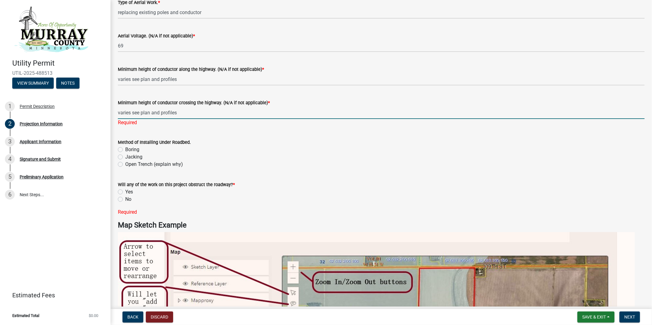
scroll to position [887, 0]
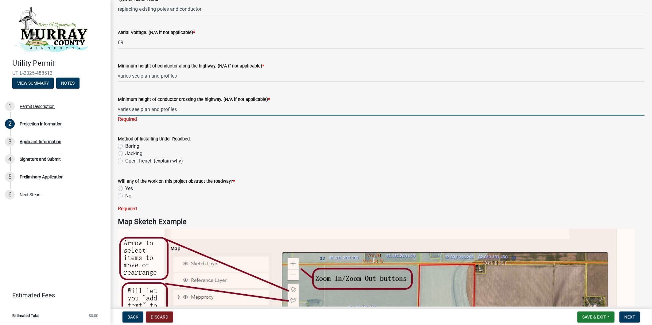
type input "varies see plan and profiles"
click at [120, 196] on div "Will any of the work on this project obstruct the roadway? * Yes No Required" at bounding box center [381, 191] width 527 height 42
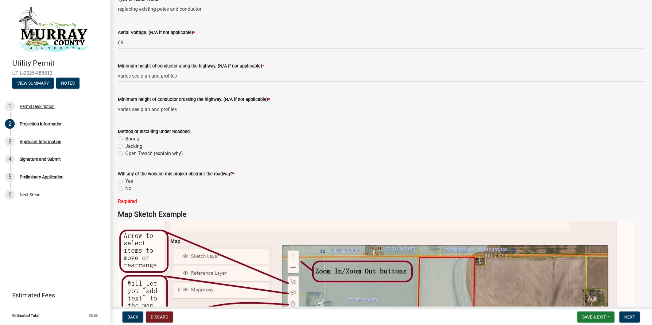
click at [125, 189] on label "No" at bounding box center [128, 188] width 6 height 7
click at [125, 189] on input "No" at bounding box center [127, 187] width 4 height 4
radio input "true"
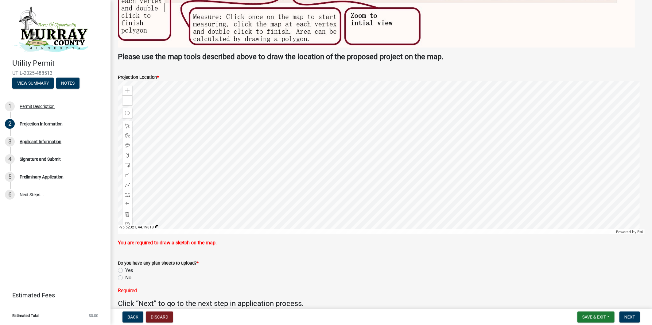
scroll to position [1327, 0]
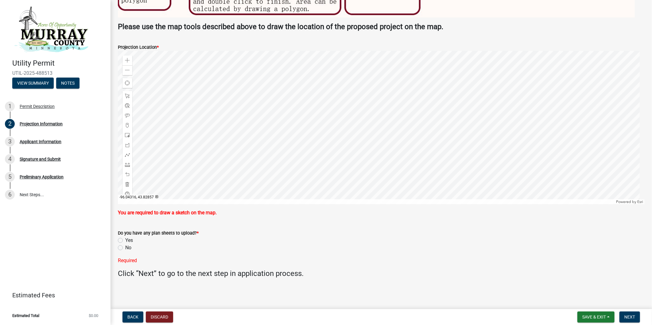
click at [125, 240] on label "Yes" at bounding box center [129, 240] width 8 height 7
click at [125, 240] on input "Yes" at bounding box center [127, 239] width 4 height 4
radio input "true"
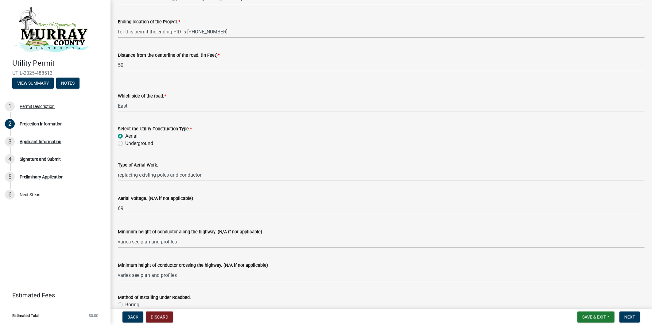
scroll to position [682, 0]
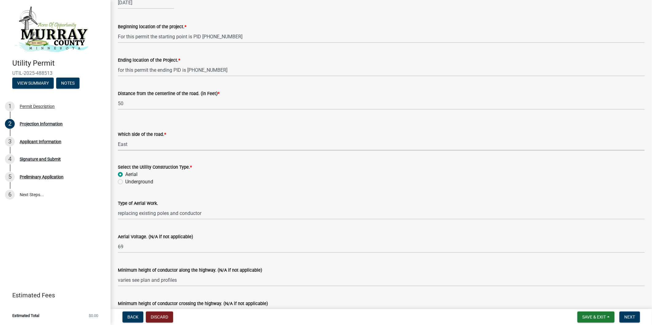
click at [228, 144] on select "Select Item... [GEOGRAPHIC_DATA]" at bounding box center [381, 144] width 527 height 13
click at [249, 144] on select "Select Item... [GEOGRAPHIC_DATA]" at bounding box center [381, 144] width 527 height 13
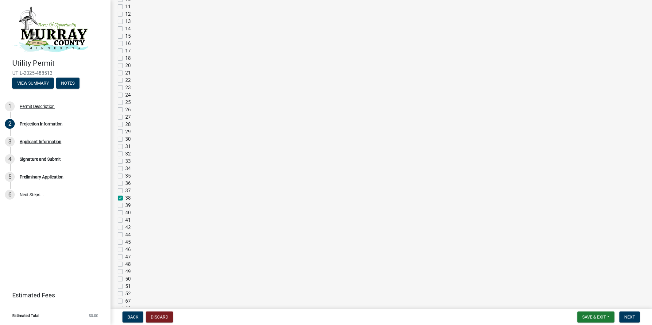
scroll to position [0, 0]
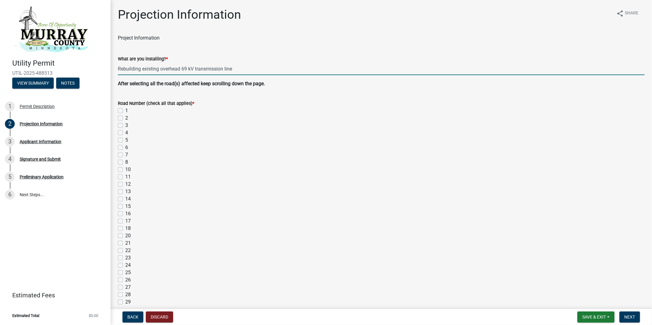
click at [255, 68] on input "Rebuilding existing overhead 69 kV transmission line" at bounding box center [381, 69] width 527 height 13
type input "Rebuilding existing overhead 69 kV transmission line. the location of this line…"
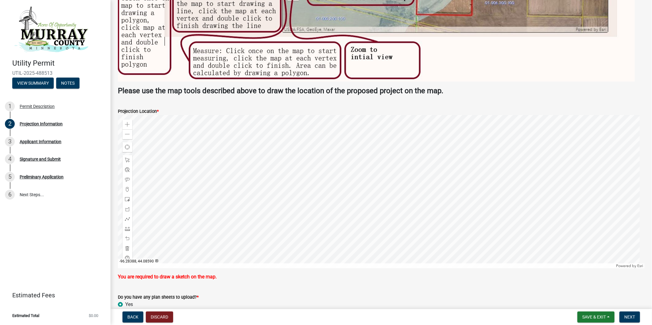
scroll to position [1359, 0]
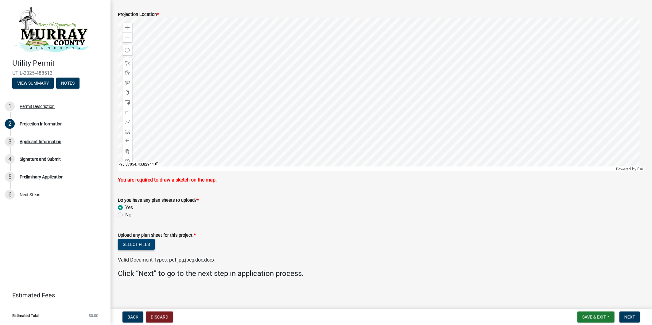
click at [146, 243] on button "Select files" at bounding box center [136, 244] width 37 height 11
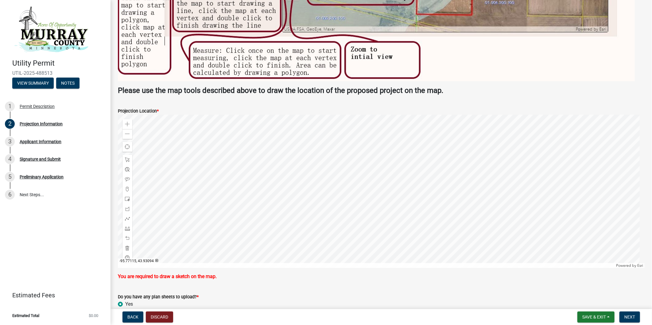
scroll to position [1257, 0]
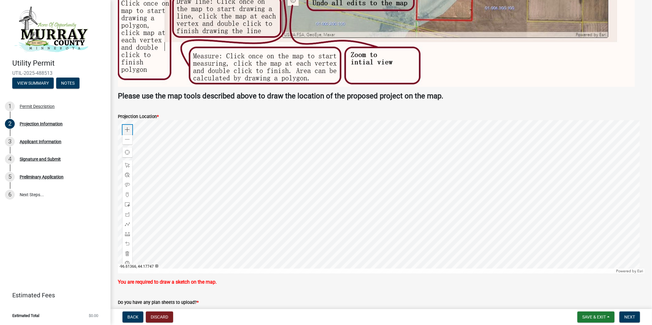
click at [127, 129] on span at bounding box center [127, 129] width 5 height 5
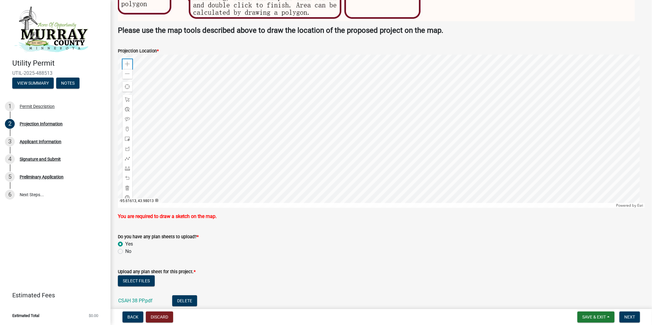
scroll to position [1325, 0]
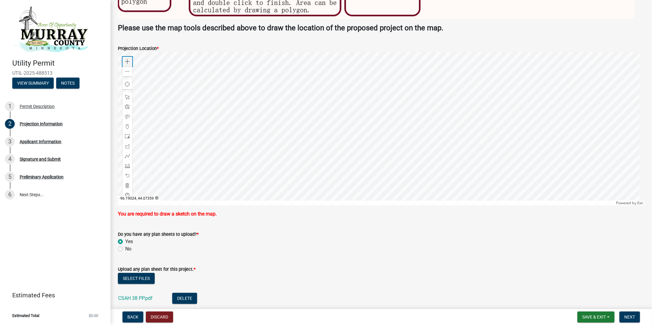
click at [129, 59] on span at bounding box center [127, 61] width 5 height 5
click at [382, 142] on div at bounding box center [381, 129] width 527 height 154
click at [129, 60] on span at bounding box center [127, 61] width 5 height 5
click at [128, 73] on span at bounding box center [127, 71] width 5 height 5
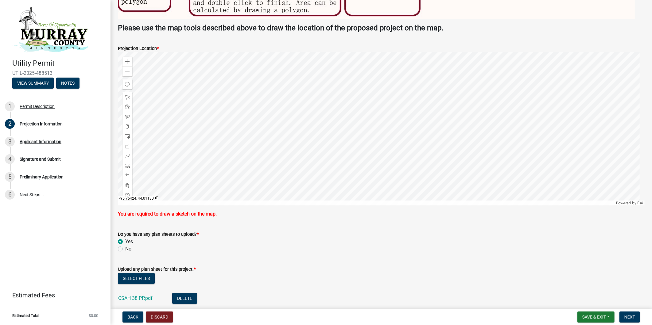
click at [370, 86] on div at bounding box center [381, 129] width 527 height 154
click at [127, 60] on span at bounding box center [127, 61] width 5 height 5
click at [290, 138] on div at bounding box center [381, 129] width 527 height 154
click at [345, 143] on div at bounding box center [381, 129] width 527 height 154
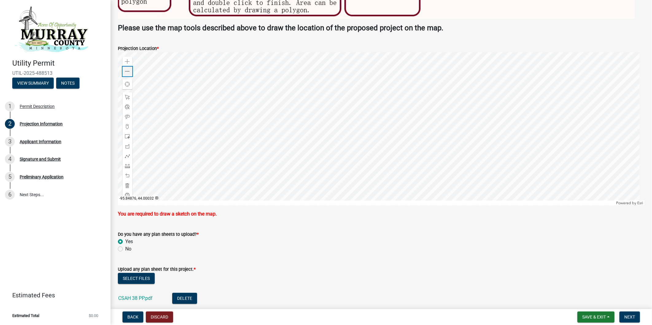
click at [129, 73] on span at bounding box center [127, 71] width 5 height 5
click at [372, 134] on div at bounding box center [381, 129] width 527 height 154
click at [373, 140] on div at bounding box center [381, 129] width 527 height 154
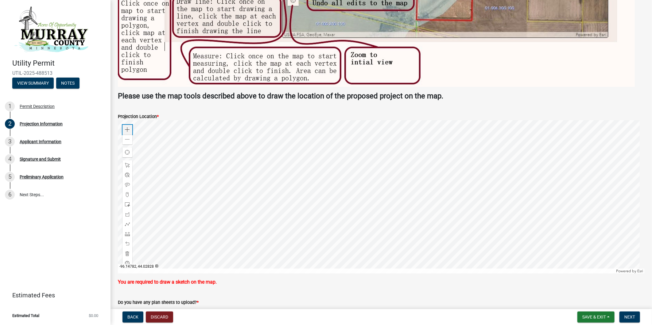
click at [126, 130] on span at bounding box center [127, 129] width 5 height 5
click at [127, 130] on span at bounding box center [127, 129] width 5 height 5
click at [481, 120] on div at bounding box center [381, 197] width 527 height 154
click at [461, 173] on div at bounding box center [381, 197] width 527 height 154
click at [317, 201] on div at bounding box center [381, 197] width 527 height 154
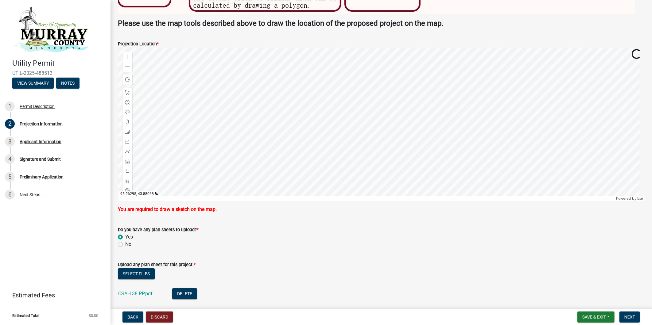
scroll to position [1359, 0]
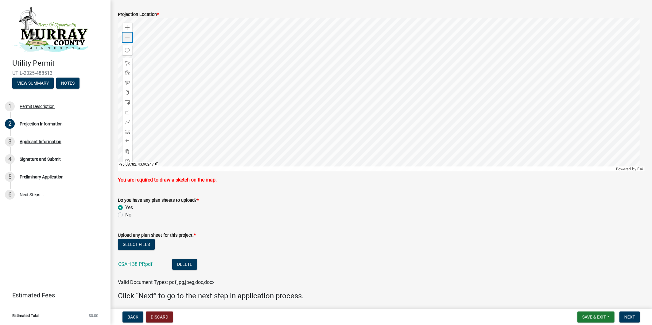
click at [130, 38] on div "Zoom out" at bounding box center [128, 38] width 10 height 10
click at [130, 38] on span at bounding box center [127, 37] width 5 height 5
click at [373, 106] on div at bounding box center [381, 95] width 527 height 154
click at [124, 28] on div "Zoom in" at bounding box center [128, 28] width 10 height 10
click at [313, 111] on div at bounding box center [381, 95] width 527 height 154
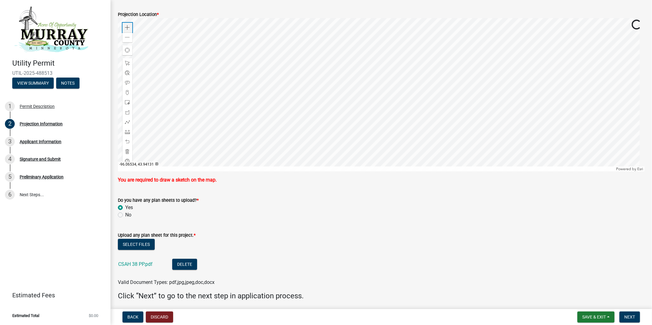
click at [126, 26] on span at bounding box center [127, 27] width 5 height 5
click at [353, 115] on div at bounding box center [381, 95] width 527 height 154
click at [352, 125] on div at bounding box center [381, 95] width 527 height 154
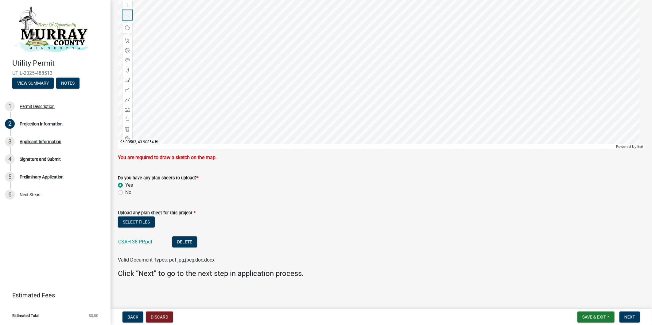
click at [128, 14] on span at bounding box center [127, 15] width 5 height 5
click at [376, 94] on div at bounding box center [381, 73] width 527 height 154
click at [492, 106] on div at bounding box center [381, 73] width 527 height 154
click at [421, 115] on div at bounding box center [381, 73] width 527 height 154
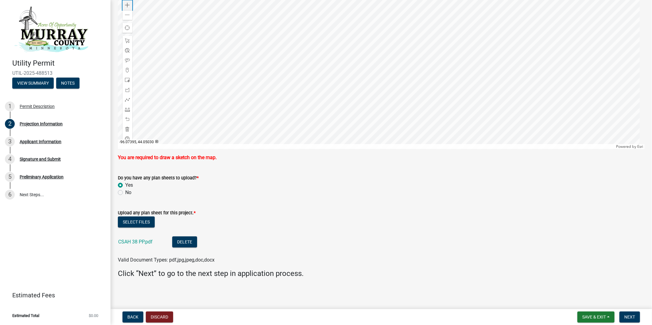
click at [128, 5] on span at bounding box center [127, 5] width 5 height 5
click at [446, 28] on div at bounding box center [381, 73] width 527 height 154
click at [426, 81] on div at bounding box center [381, 73] width 527 height 154
click at [125, 5] on span at bounding box center [127, 5] width 5 height 5
click at [130, 14] on div "Zoom out" at bounding box center [128, 15] width 10 height 10
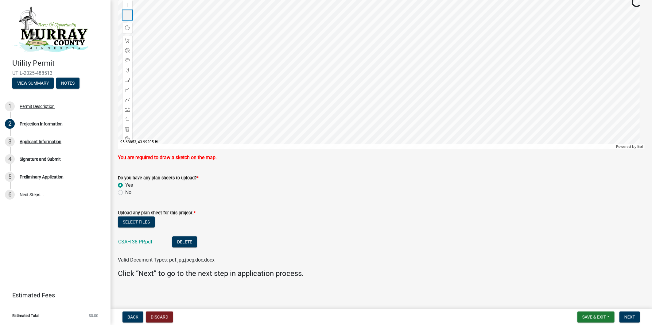
click at [130, 14] on div "Zoom out" at bounding box center [128, 15] width 10 height 10
click at [408, 83] on div at bounding box center [381, 73] width 527 height 154
click at [128, 3] on span at bounding box center [127, 5] width 5 height 5
click at [127, 3] on span at bounding box center [127, 5] width 5 height 5
click at [346, 22] on div at bounding box center [381, 73] width 527 height 154
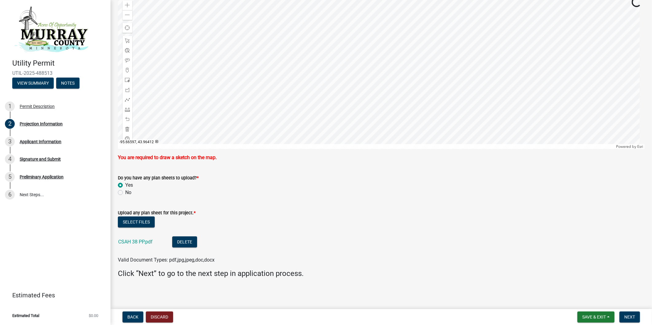
click at [373, 83] on div at bounding box center [381, 73] width 527 height 154
click at [125, 14] on span at bounding box center [127, 15] width 5 height 5
click at [392, 118] on div at bounding box center [381, 73] width 527 height 154
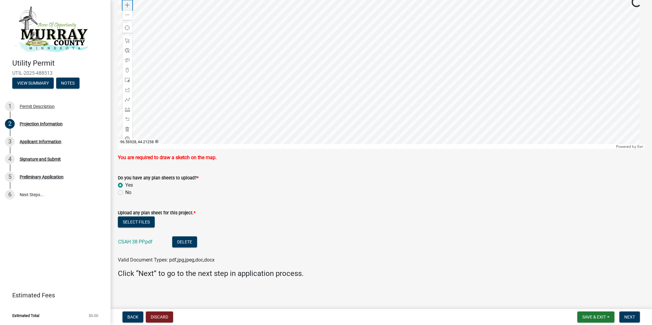
click at [127, 4] on span at bounding box center [127, 5] width 5 height 5
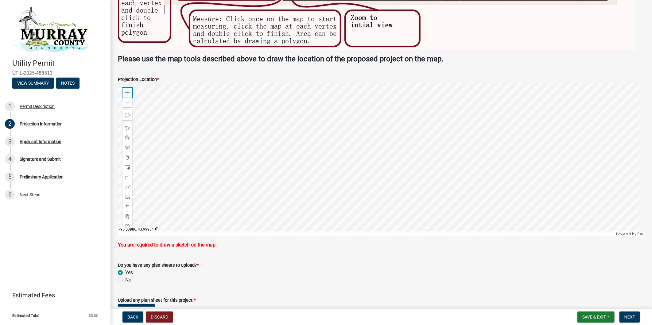
scroll to position [1279, 0]
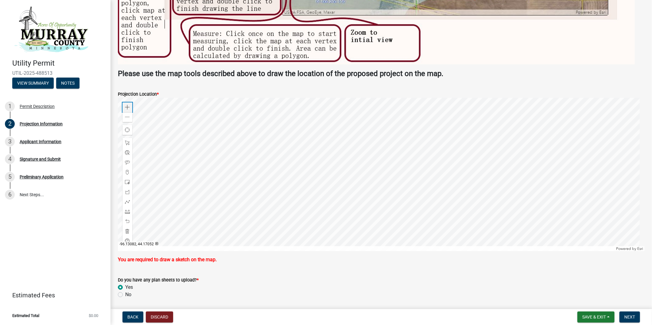
click at [128, 103] on div "Zoom in" at bounding box center [128, 108] width 10 height 10
click at [411, 140] on div at bounding box center [381, 175] width 527 height 154
click at [388, 162] on div at bounding box center [381, 175] width 527 height 154
click at [128, 139] on div at bounding box center [128, 143] width 10 height 10
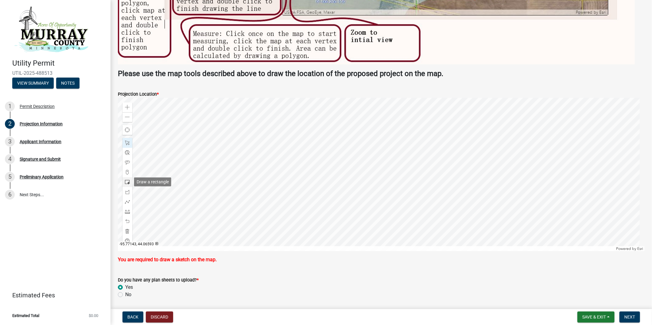
click at [129, 181] on span at bounding box center [127, 182] width 5 height 5
click at [376, 236] on div at bounding box center [381, 175] width 527 height 154
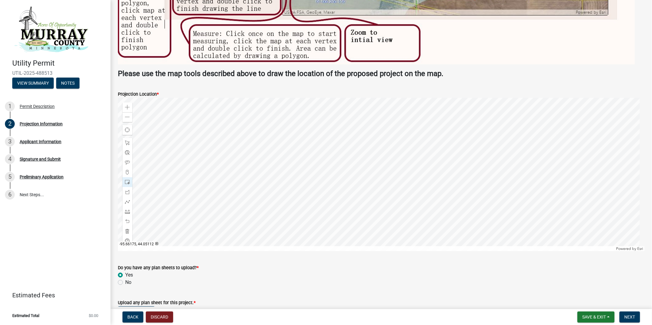
click at [381, 237] on div at bounding box center [381, 175] width 527 height 154
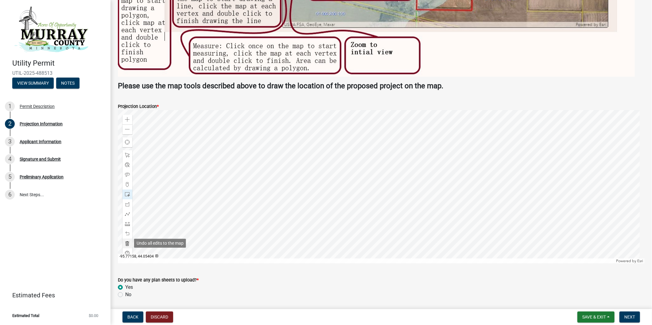
click at [127, 243] on span at bounding box center [127, 243] width 5 height 5
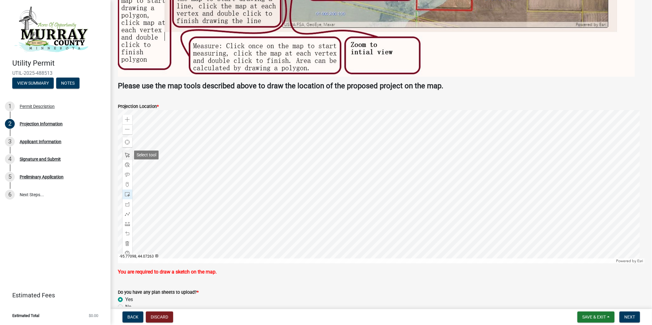
click at [127, 155] on span at bounding box center [127, 155] width 5 height 5
click at [375, 247] on div at bounding box center [381, 187] width 527 height 154
click at [381, 248] on div at bounding box center [381, 187] width 527 height 154
click at [128, 204] on span at bounding box center [127, 204] width 5 height 5
click at [376, 248] on div at bounding box center [381, 187] width 527 height 154
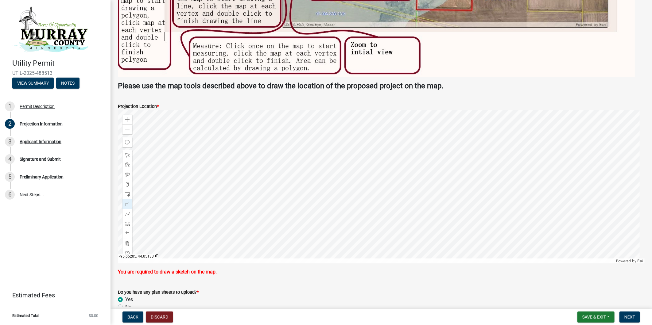
click at [381, 248] on div at bounding box center [381, 187] width 527 height 154
click at [380, 112] on div at bounding box center [381, 187] width 527 height 154
click at [374, 112] on div at bounding box center [381, 187] width 527 height 154
click at [377, 249] on div at bounding box center [381, 187] width 527 height 154
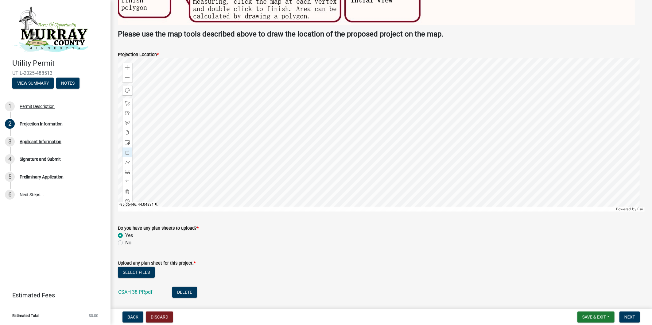
scroll to position [1370, 0]
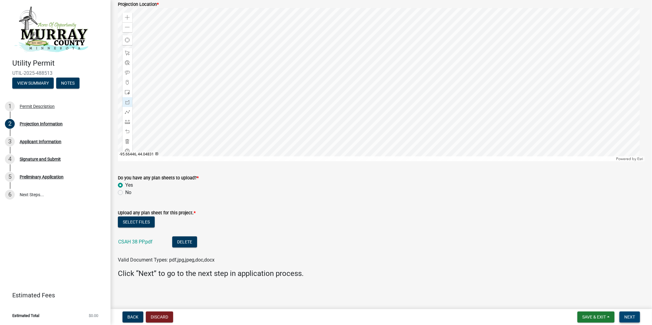
click at [587, 293] on span "Next" at bounding box center [630, 317] width 11 height 5
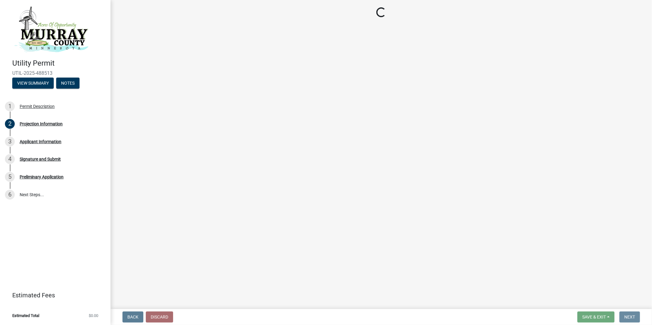
scroll to position [0, 0]
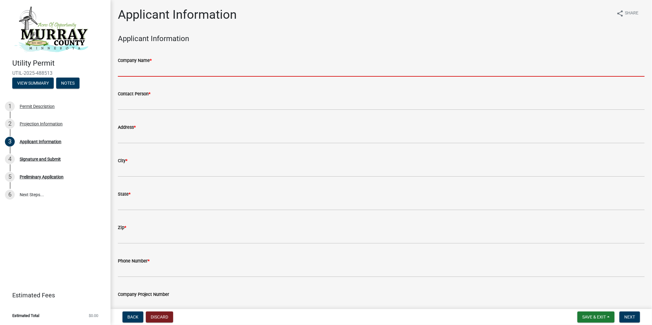
click at [224, 69] on input "Company Name *" at bounding box center [381, 70] width 527 height 13
type input "Xcel Energy"
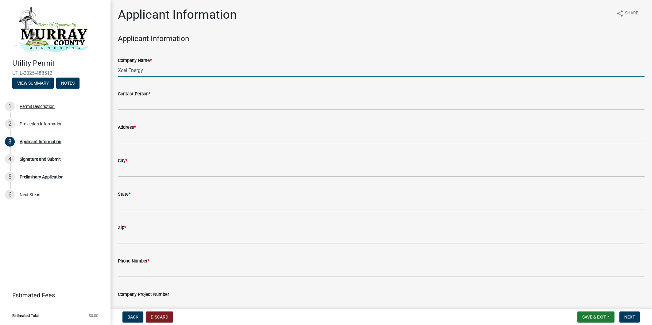
type input "[PERSON_NAME]"
type input "[STREET_ADDRESS][PERSON_NAME]"
type input "WHITE [GEOGRAPHIC_DATA]"
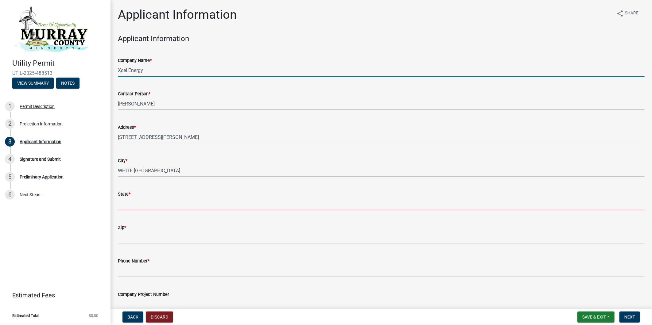
type input "MN"
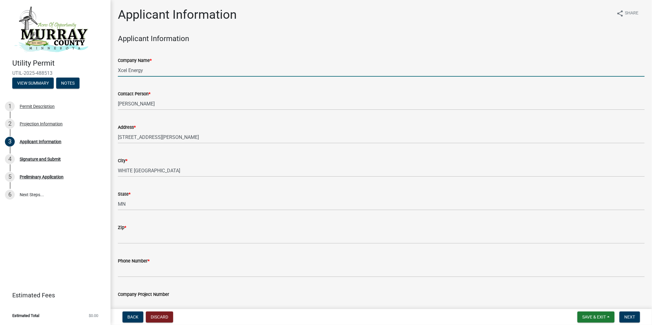
type input "55110"
type input "6519555104"
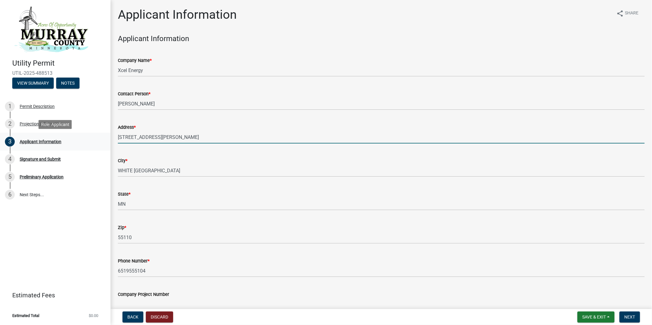
drag, startPoint x: 231, startPoint y: 138, endPoint x: 98, endPoint y: 140, distance: 133.0
click at [98, 140] on div "Utility Permit UTIL-2025-488513 View Summary Notes 1 Permit Description 2 Proje…" at bounding box center [326, 162] width 652 height 325
type input "[STREET_ADDRESS]"
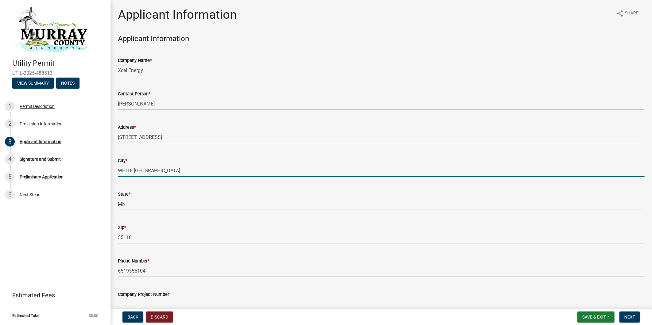
click at [179, 166] on input "WHITE [GEOGRAPHIC_DATA]" at bounding box center [381, 171] width 527 height 13
drag, startPoint x: 178, startPoint y: 169, endPoint x: 99, endPoint y: 170, distance: 79.2
click at [99, 170] on div "Utility Permit UTIL-2025-488513 View Summary Notes 1 Permit Description 2 Proje…" at bounding box center [326, 162] width 652 height 325
type input "[GEOGRAPHIC_DATA]"
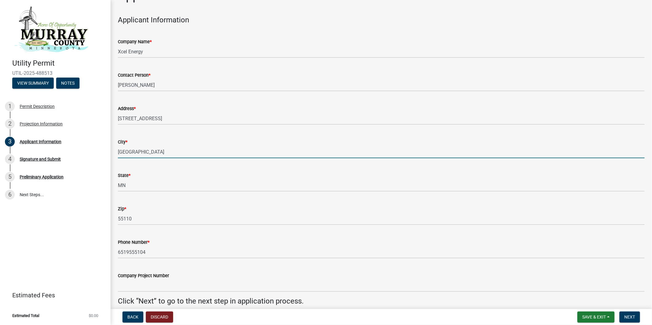
scroll to position [34, 0]
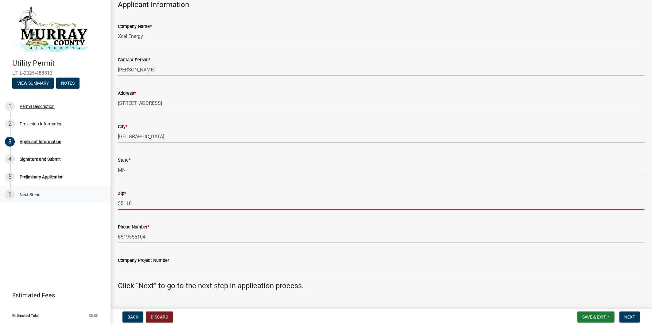
drag, startPoint x: 151, startPoint y: 201, endPoint x: 105, endPoint y: 201, distance: 45.4
click at [105, 202] on div "Utility Permit UTIL-2025-488513 View Summary Notes 1 Permit Description 2 Proje…" at bounding box center [326, 162] width 652 height 325
type input "55401"
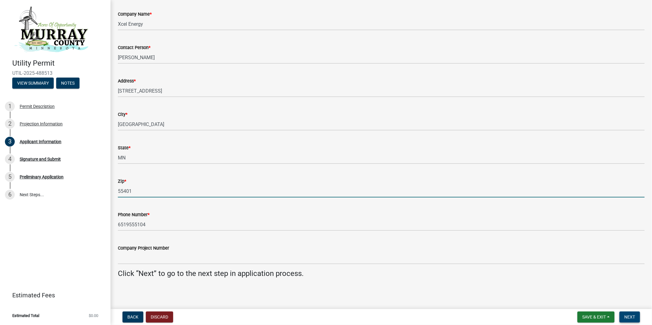
click at [587, 293] on button "Next" at bounding box center [630, 317] width 21 height 11
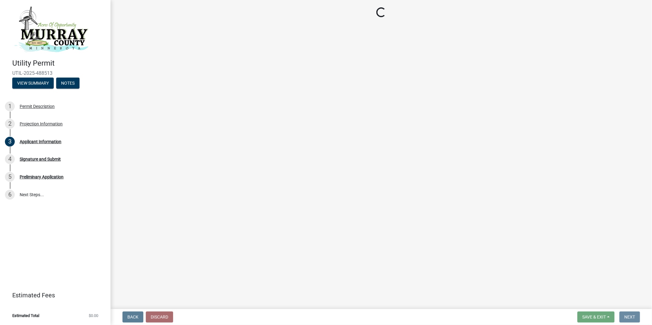
scroll to position [0, 0]
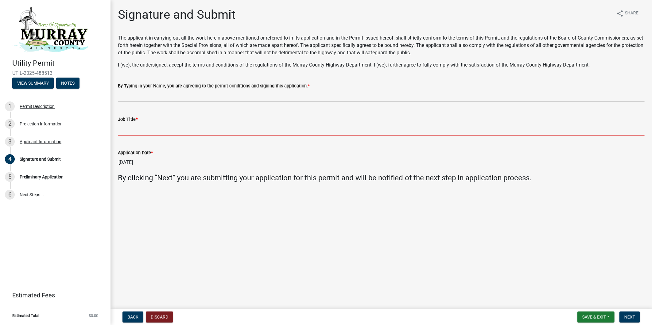
click at [142, 127] on input "Job Title *" at bounding box center [381, 129] width 527 height 13
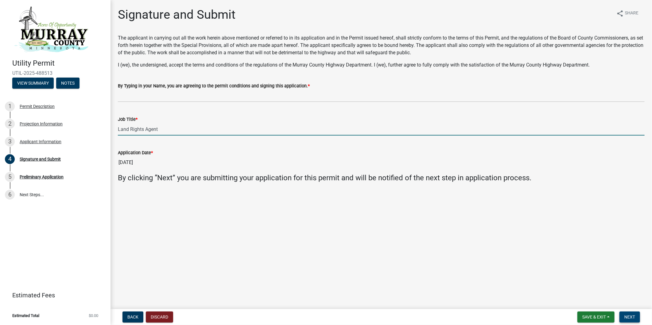
type input "Land Rights Agent"
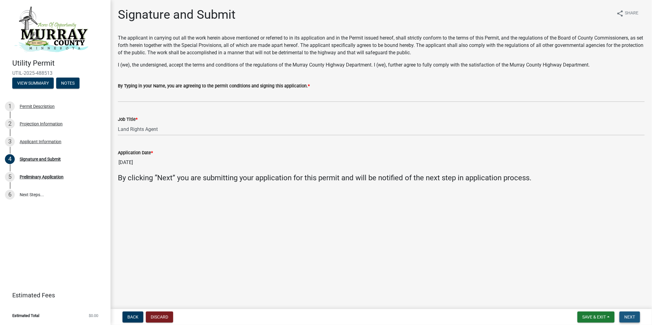
click at [587, 293] on span "Next" at bounding box center [630, 317] width 11 height 5
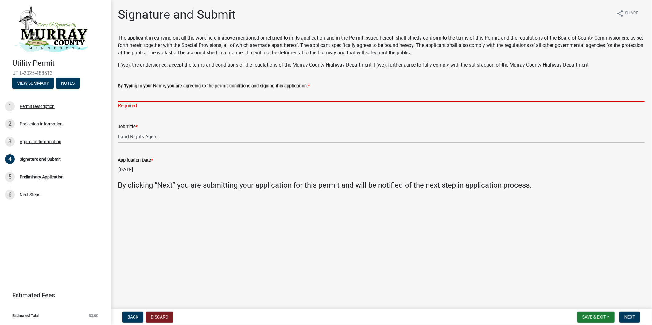
click at [166, 95] on input "By Typing in your Name, you are agreeing to the permit conditions and signing t…" at bounding box center [381, 96] width 527 height 13
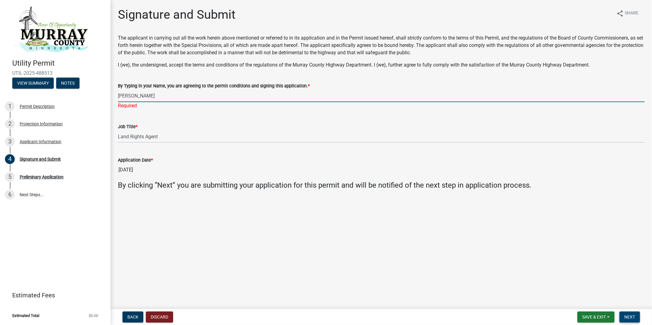
type input "[PERSON_NAME]"
click at [587, 293] on span "Next" at bounding box center [630, 317] width 11 height 5
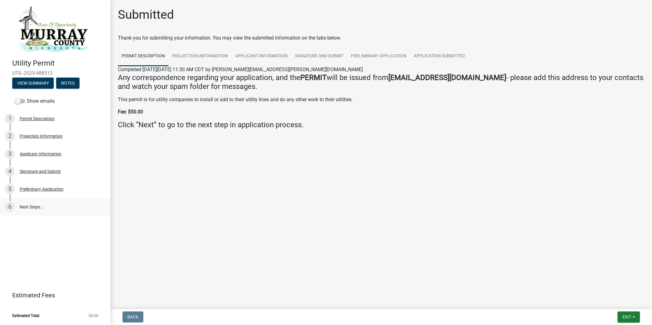
click at [39, 208] on link "6 Next Steps..." at bounding box center [55, 207] width 111 height 18
click at [31, 207] on link "6 Next Steps..." at bounding box center [55, 207] width 111 height 18
click at [27, 206] on link "6 Next Steps..." at bounding box center [55, 207] width 111 height 18
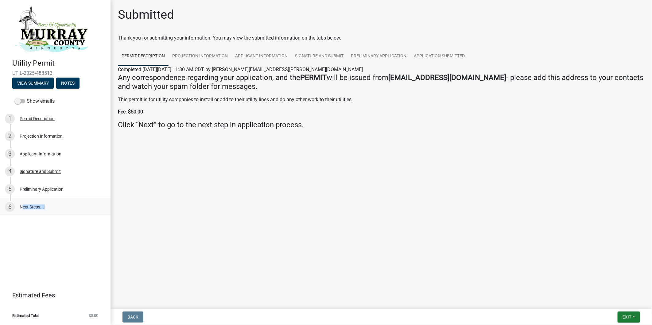
click at [27, 206] on link "6 Next Steps..." at bounding box center [55, 207] width 111 height 18
click at [587, 293] on button "Exit" at bounding box center [629, 317] width 22 height 11
click at [587, 293] on button "Save & Exit" at bounding box center [615, 301] width 49 height 15
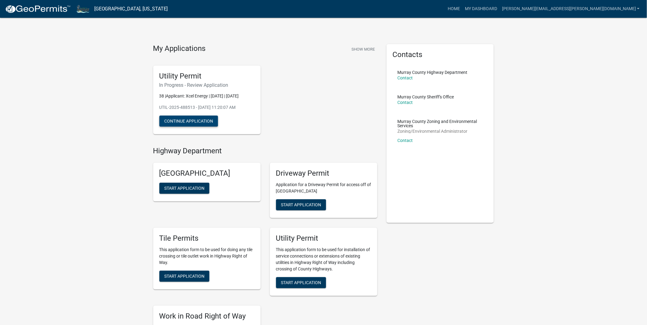
click at [192, 127] on button "Continue Application" at bounding box center [188, 121] width 59 height 11
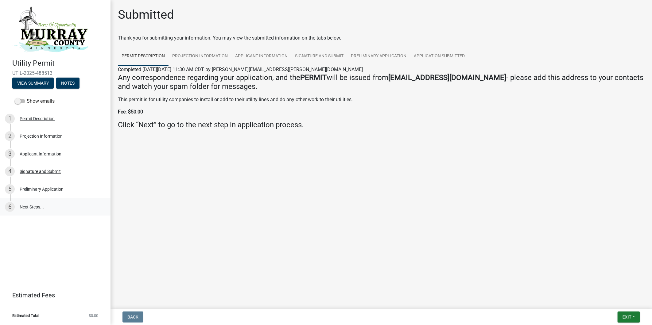
click at [35, 205] on link "6 Next Steps..." at bounding box center [55, 207] width 111 height 18
click at [33, 206] on link "6 Next Steps..." at bounding box center [55, 207] width 111 height 18
click at [32, 205] on link "6 Next Steps..." at bounding box center [55, 207] width 111 height 18
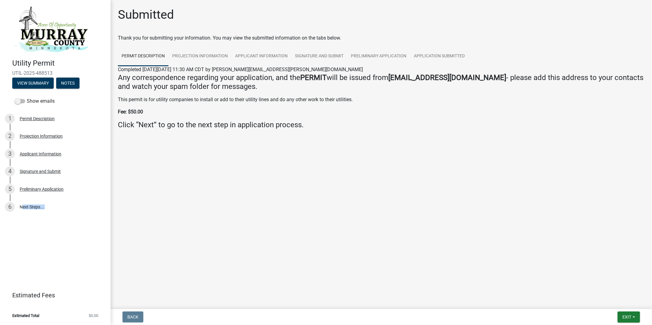
drag, startPoint x: 32, startPoint y: 205, endPoint x: 33, endPoint y: 223, distance: 17.5
click at [33, 223] on div "Utility Permit UTIL-2025-488513 View Summary Notes Show emails 1 Permit Descrip…" at bounding box center [55, 162] width 111 height 325
click at [25, 206] on link "6 Next Steps..." at bounding box center [55, 207] width 111 height 18
click at [39, 85] on button "View Summary" at bounding box center [32, 83] width 41 height 11
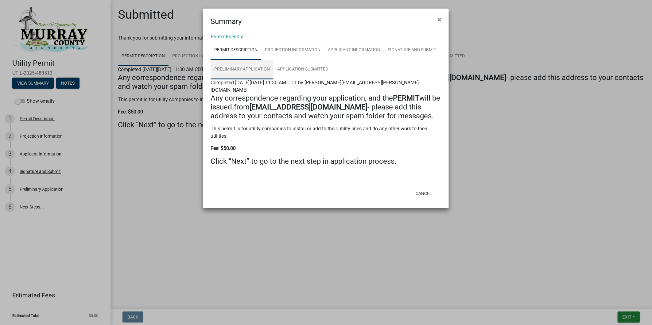
click at [255, 71] on link "Preliminary Application" at bounding box center [242, 70] width 63 height 20
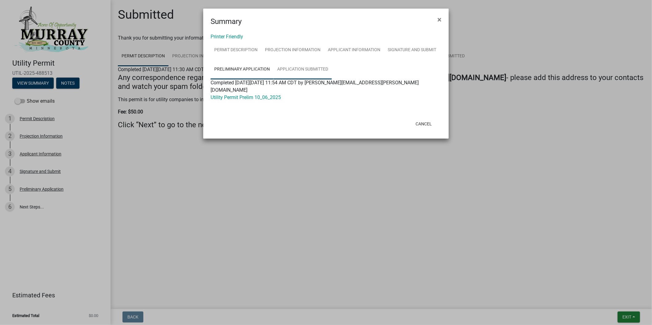
click at [302, 68] on link "Application Submitted" at bounding box center [303, 70] width 58 height 20
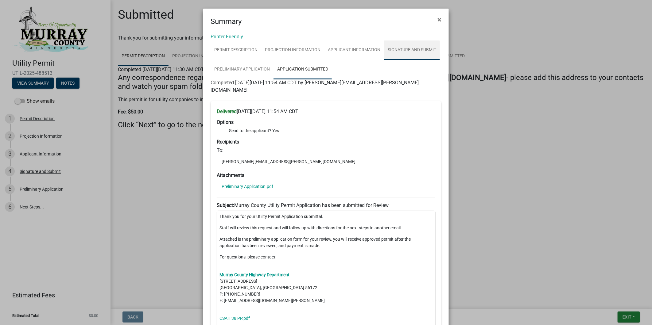
click at [415, 50] on link "Signature and Submit" at bounding box center [412, 51] width 56 height 20
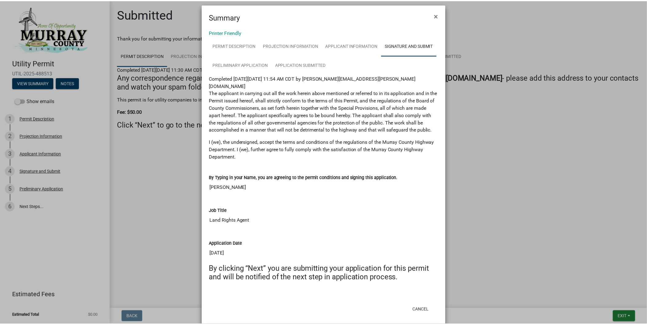
scroll to position [6, 0]
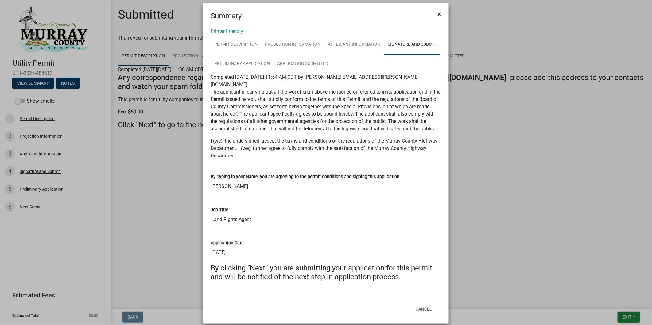
click at [438, 11] on span "×" at bounding box center [440, 14] width 4 height 9
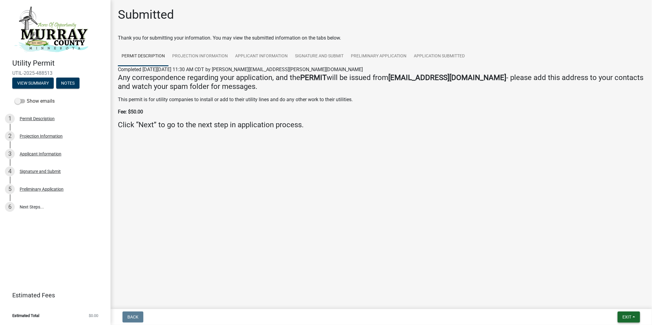
click at [587, 293] on span "Exit" at bounding box center [627, 317] width 9 height 5
click at [587, 293] on button "Save & Exit" at bounding box center [615, 301] width 49 height 15
